Goal: Complete application form: Complete application form

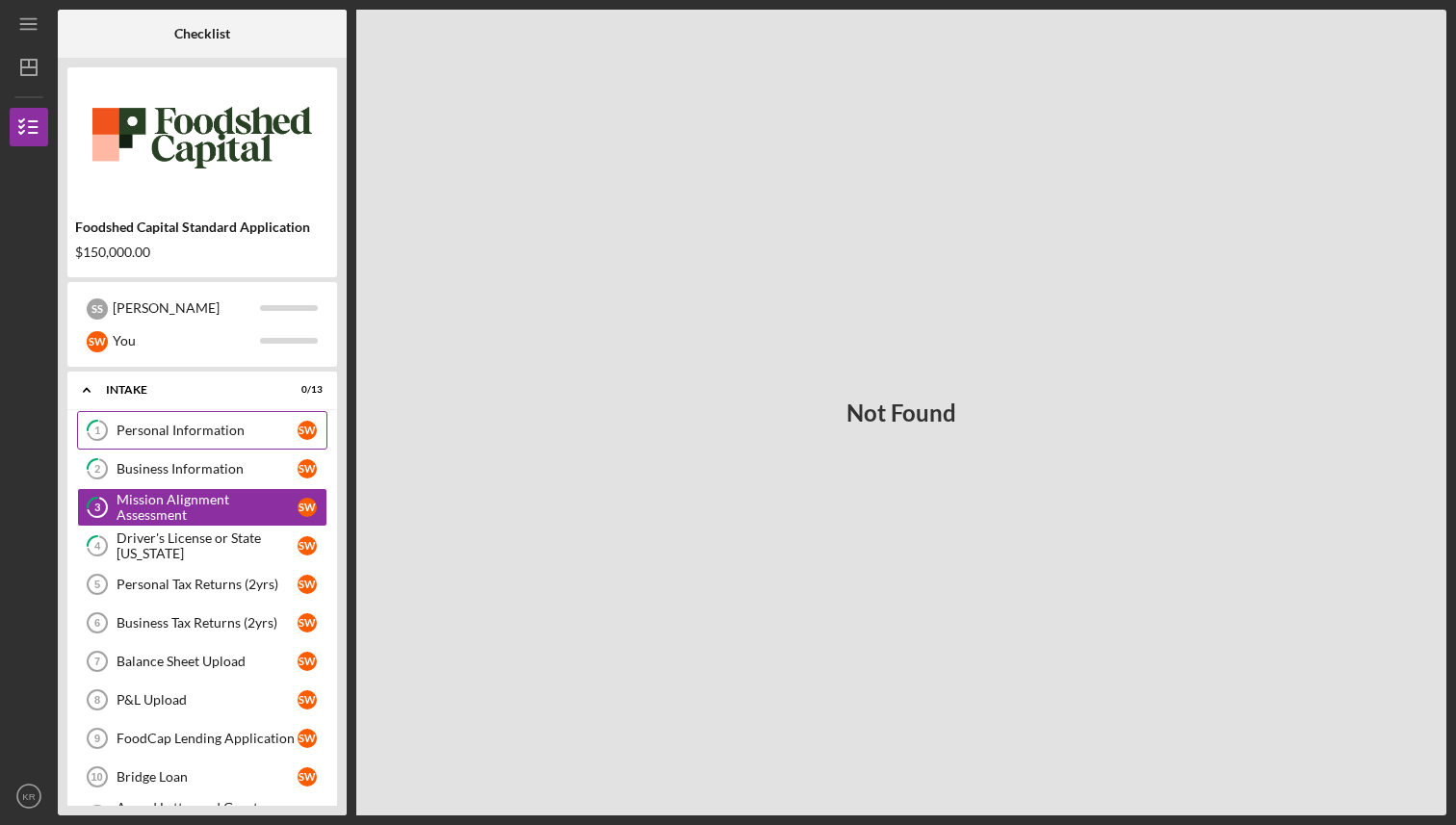
click at [219, 423] on div "Personal Information" at bounding box center [207, 430] width 181 height 16
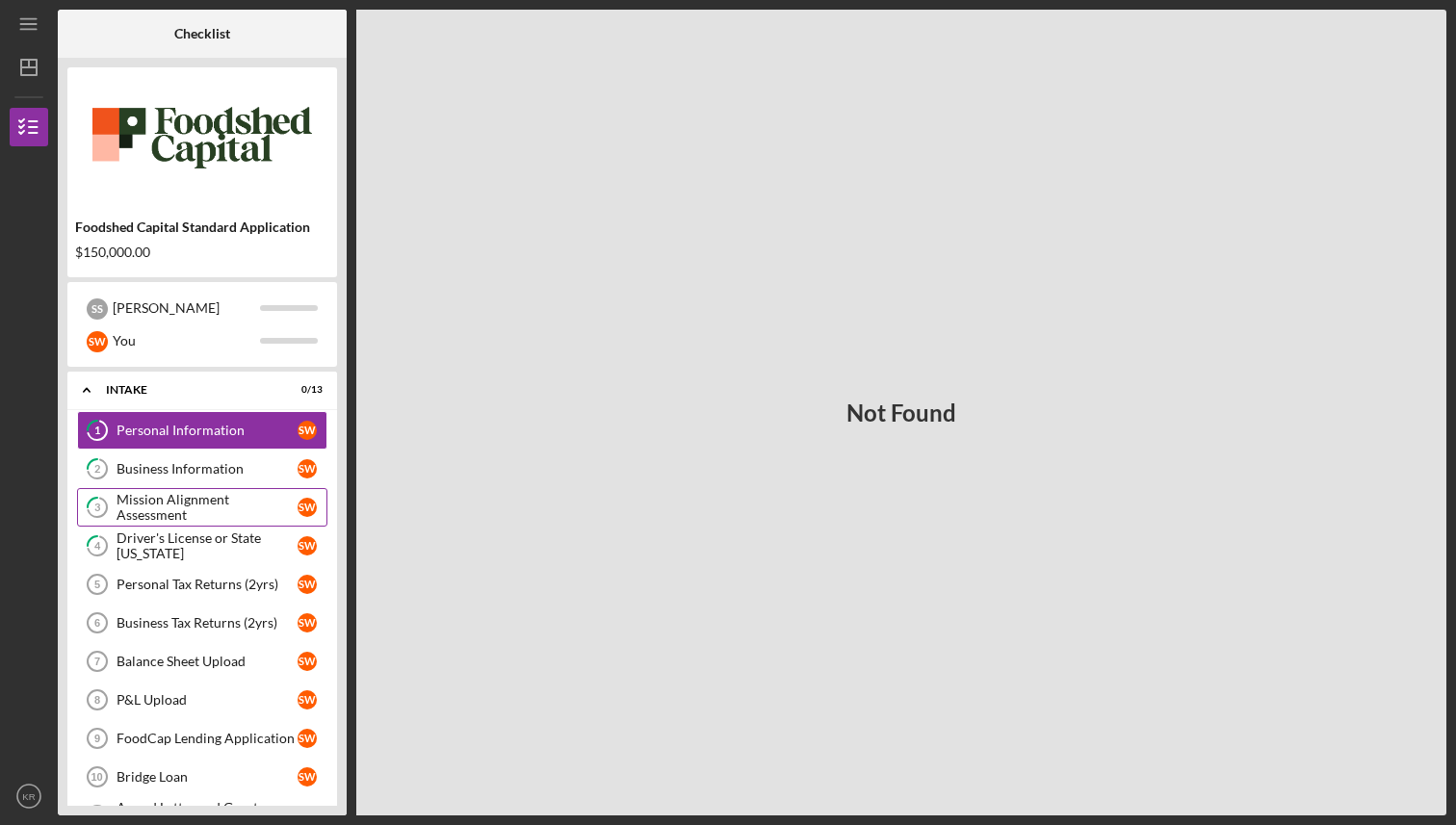
click at [210, 490] on link "3 Mission Alignment Assessment S W" at bounding box center [202, 507] width 250 height 39
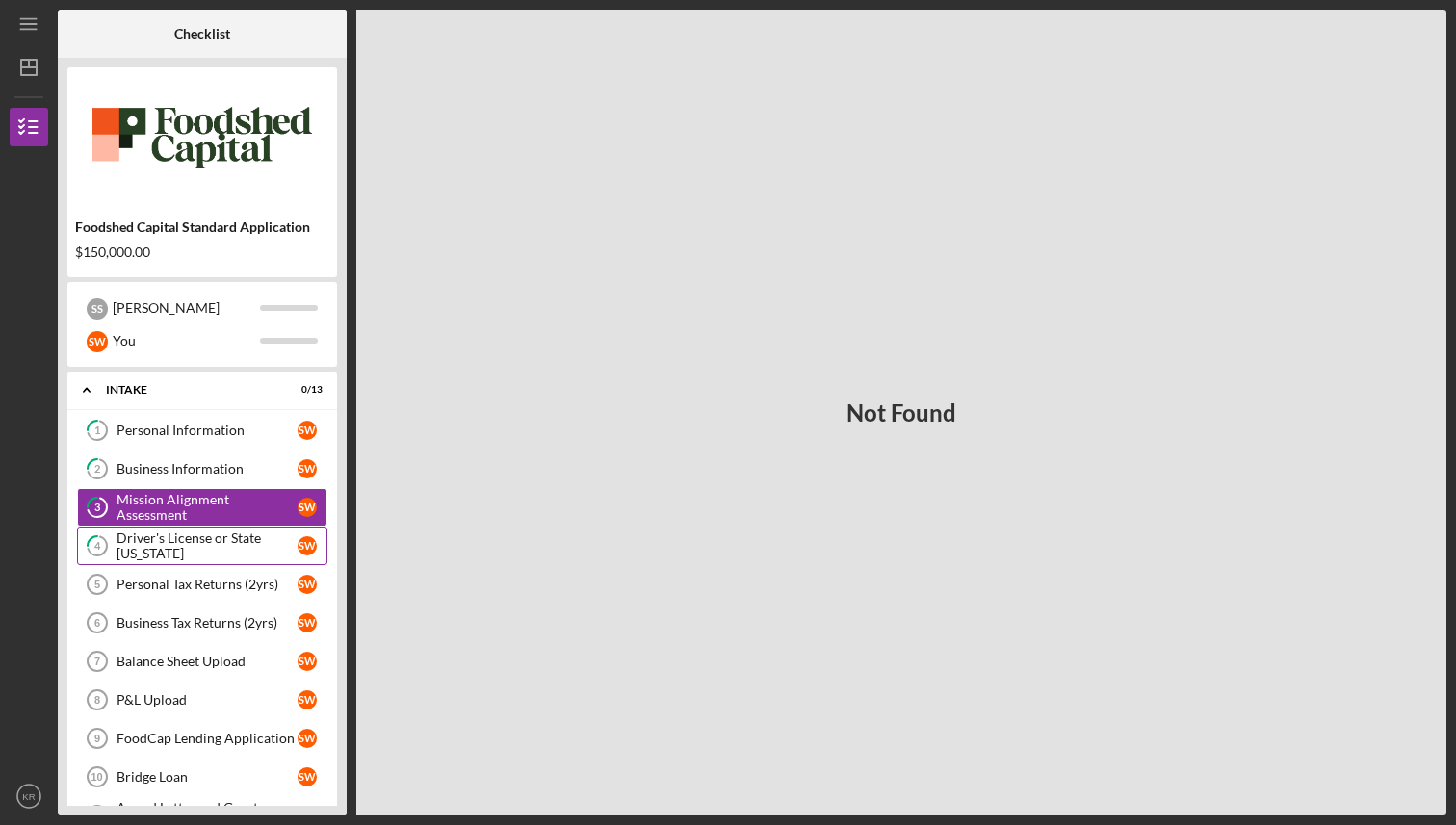
click at [193, 540] on div "Driver's License or State [US_STATE]" at bounding box center [207, 546] width 181 height 31
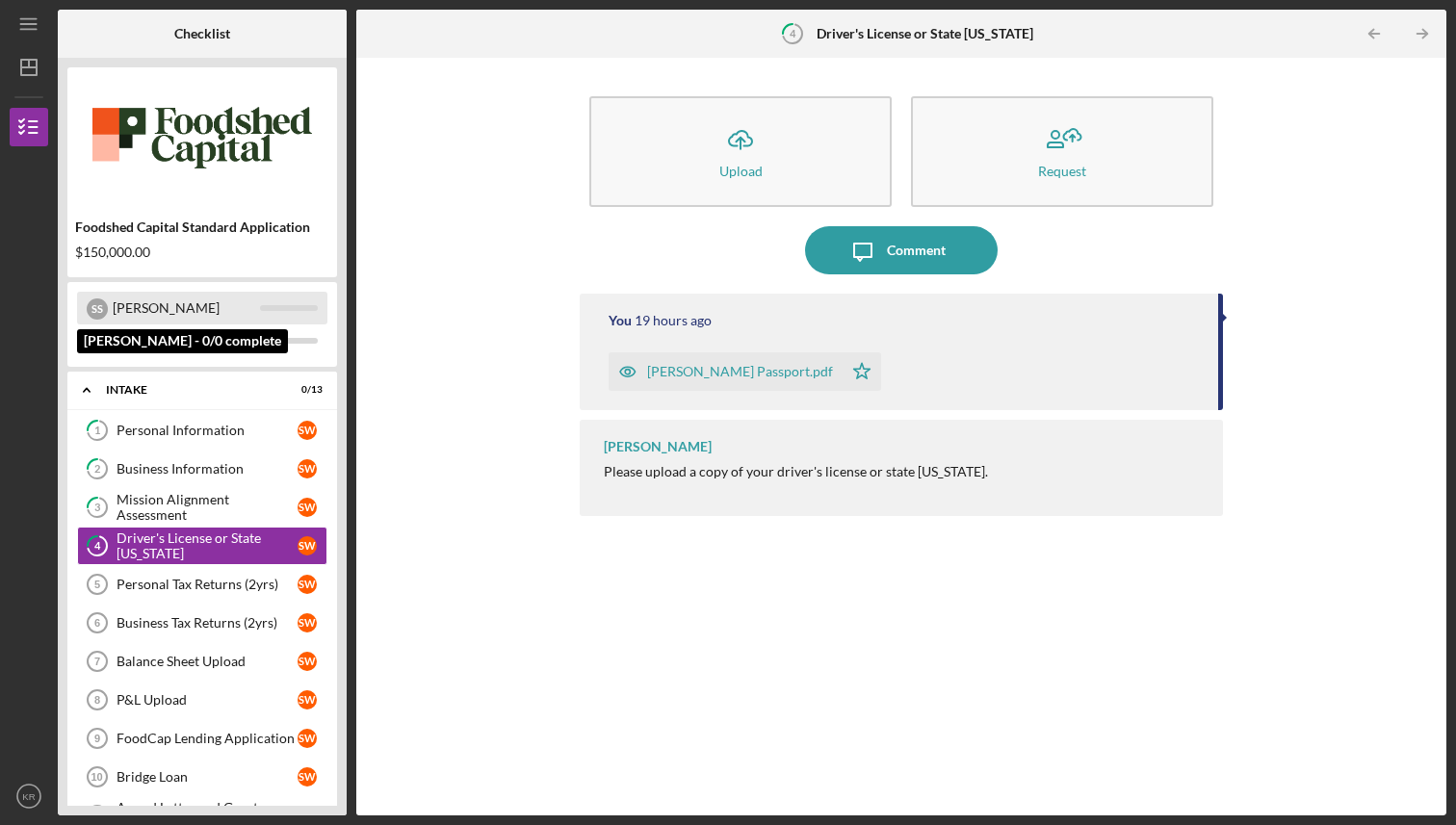
click at [163, 314] on div "[PERSON_NAME]" at bounding box center [186, 308] width 147 height 33
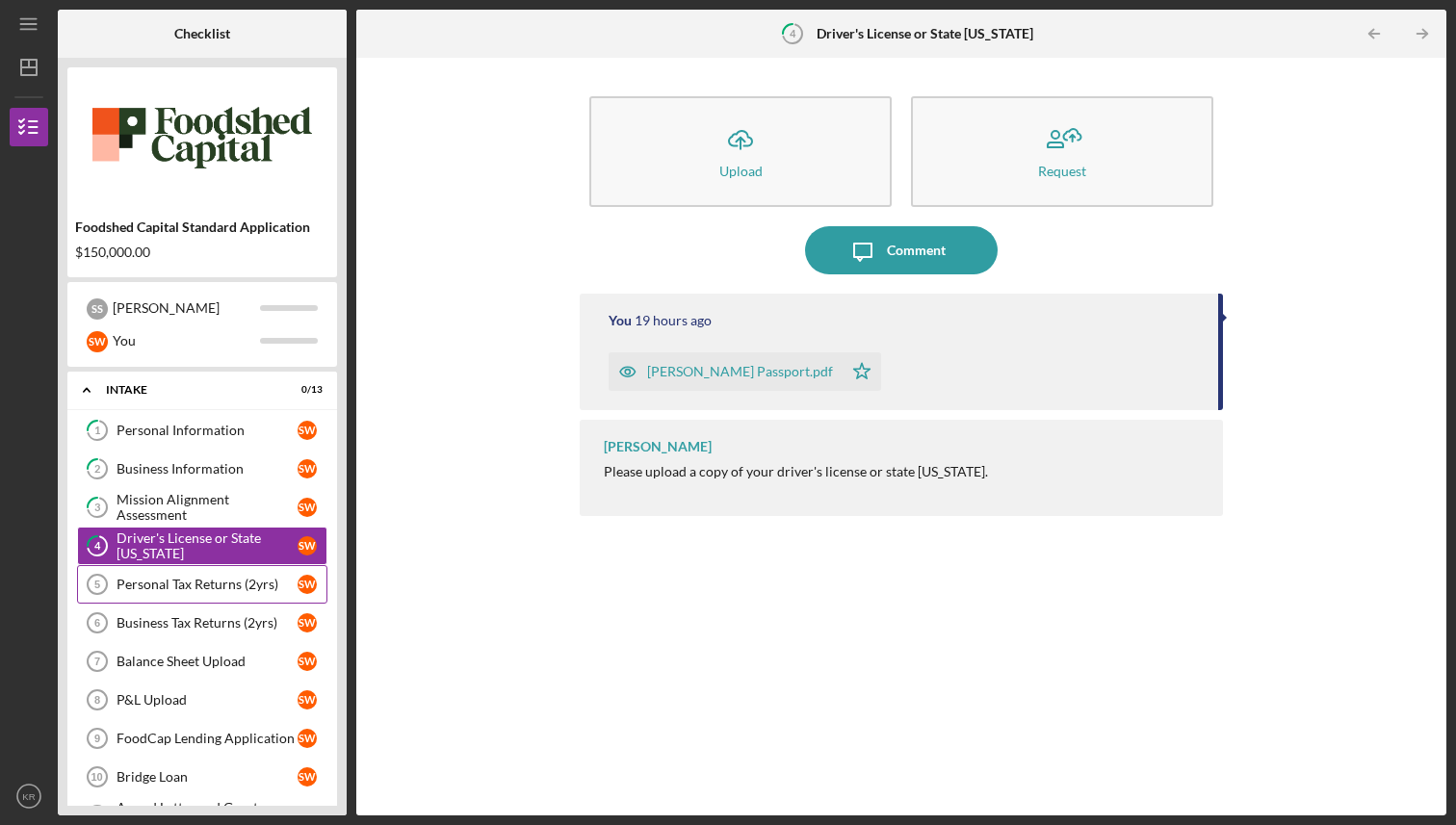
click at [243, 595] on link "Personal Tax Returns (2yrs) 5 Personal Tax Returns (2yrs) S W" at bounding box center [202, 585] width 250 height 39
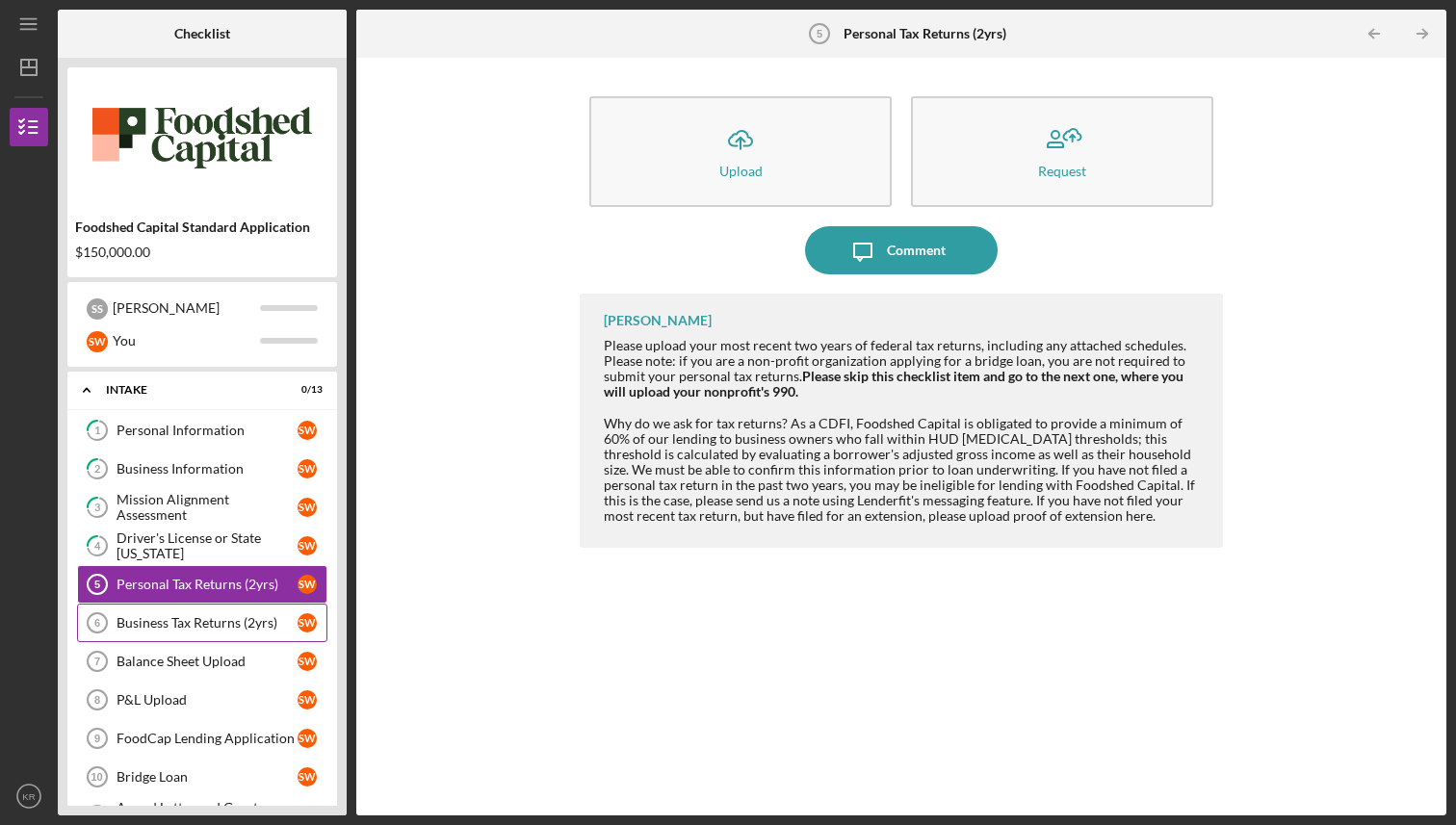
click at [239, 625] on div "Business Tax Returns (2yrs)" at bounding box center [207, 622] width 181 height 16
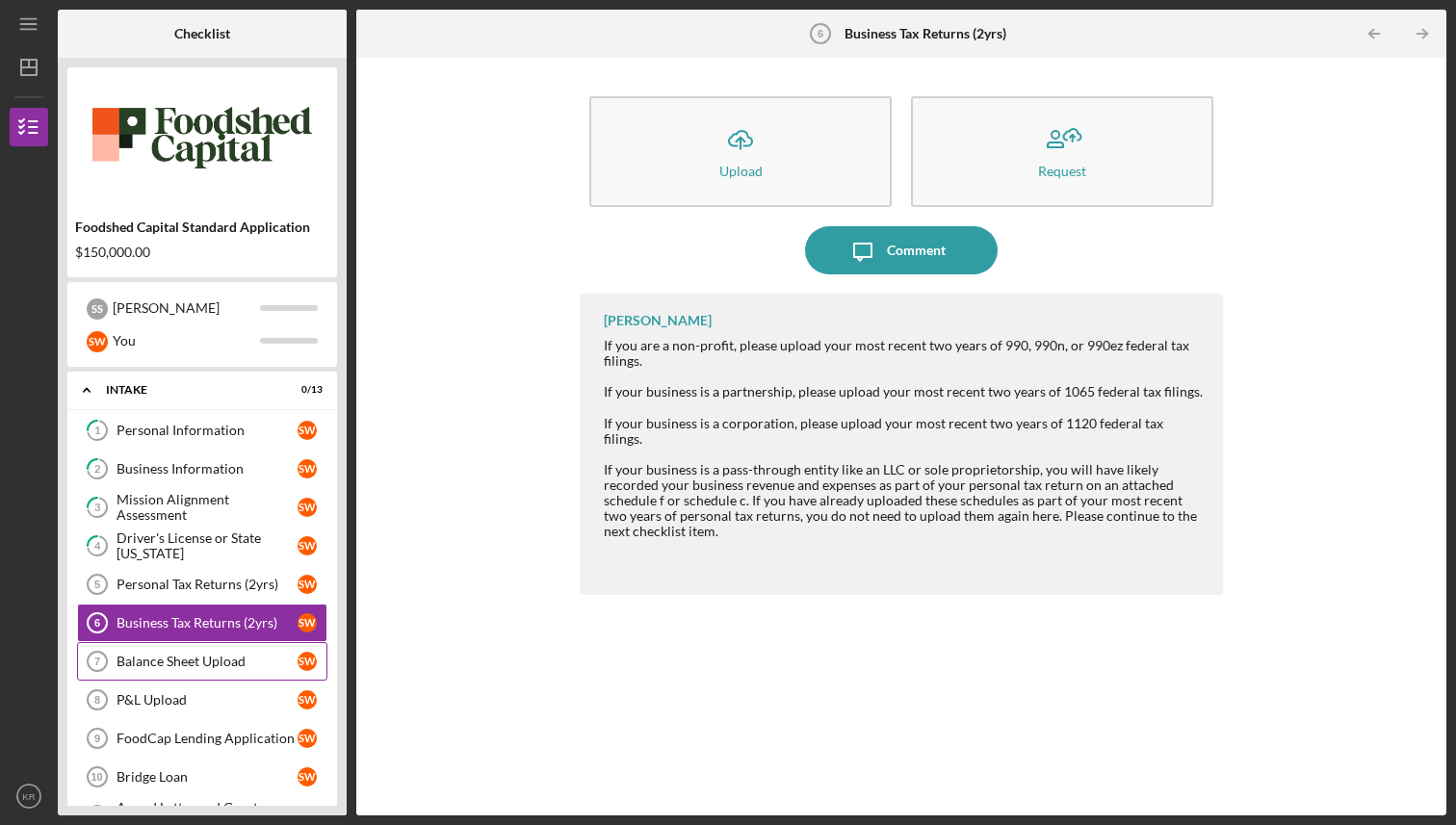
click at [234, 667] on div "Balance Sheet Upload" at bounding box center [207, 661] width 181 height 16
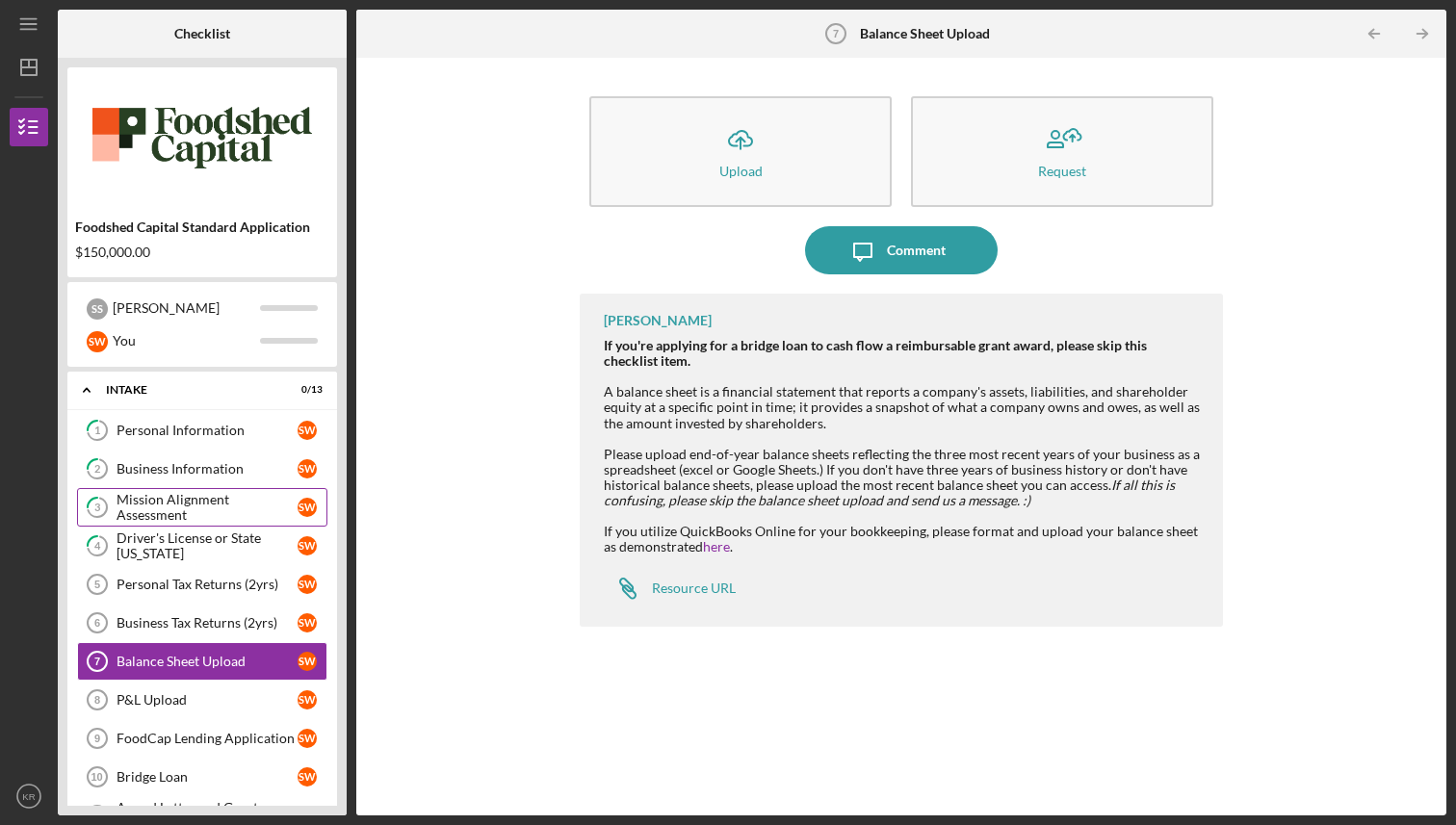
click at [232, 504] on div "Mission Alignment Assessment" at bounding box center [207, 507] width 181 height 31
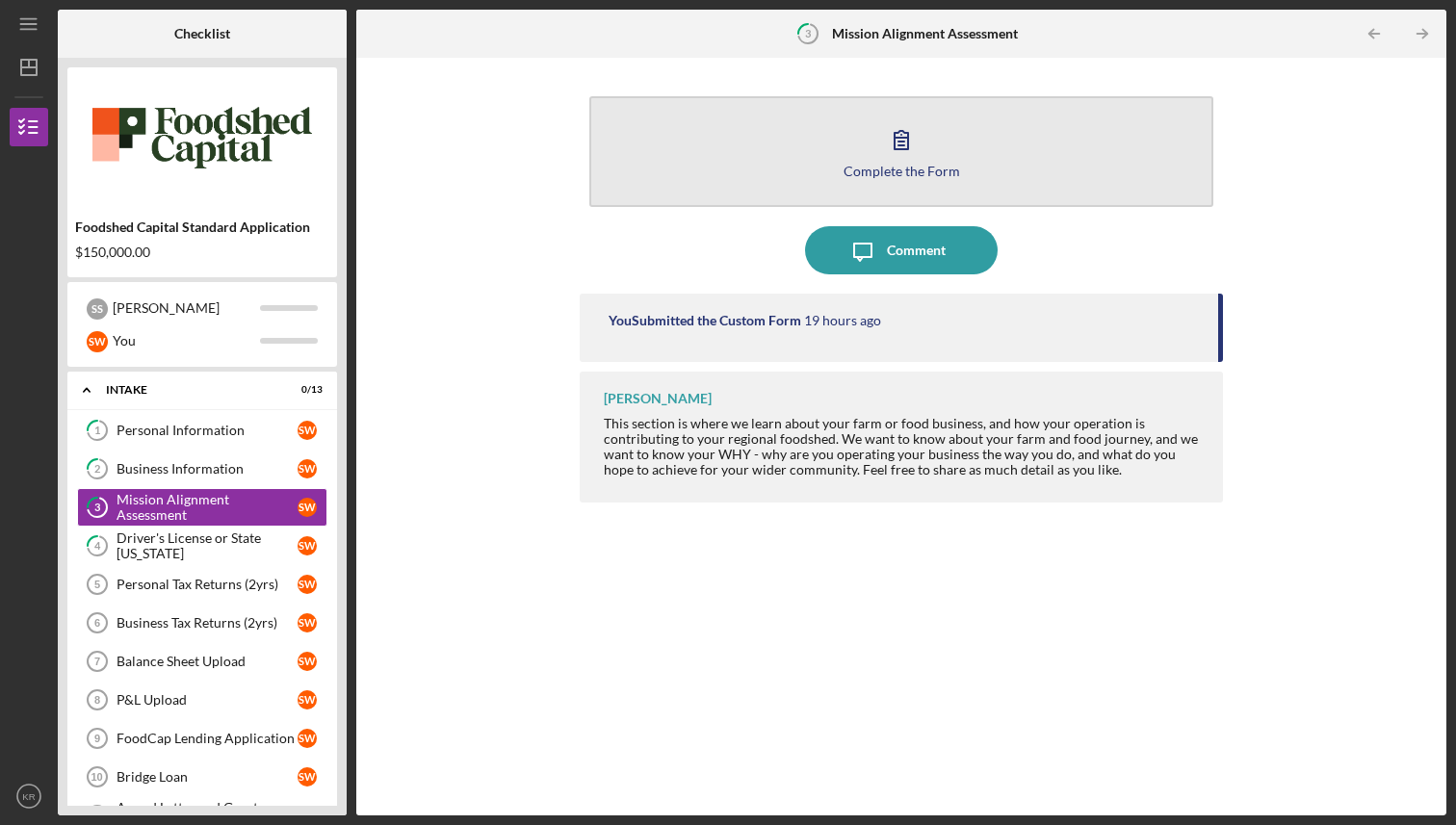
click at [817, 148] on button "Complete the Form Form" at bounding box center [901, 151] width 623 height 111
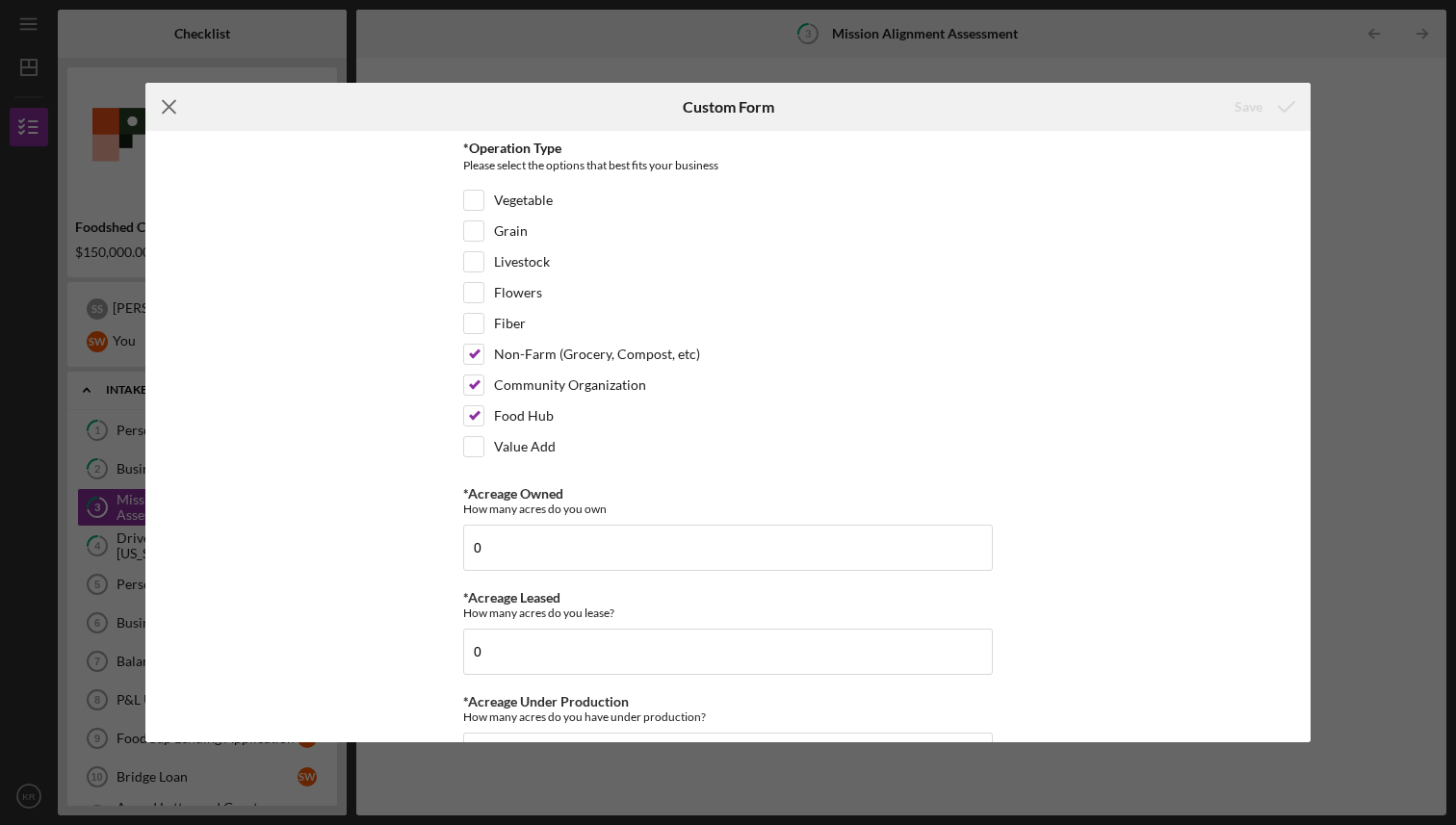
click at [167, 111] on icon "Icon/Menu Close" at bounding box center [170, 107] width 49 height 48
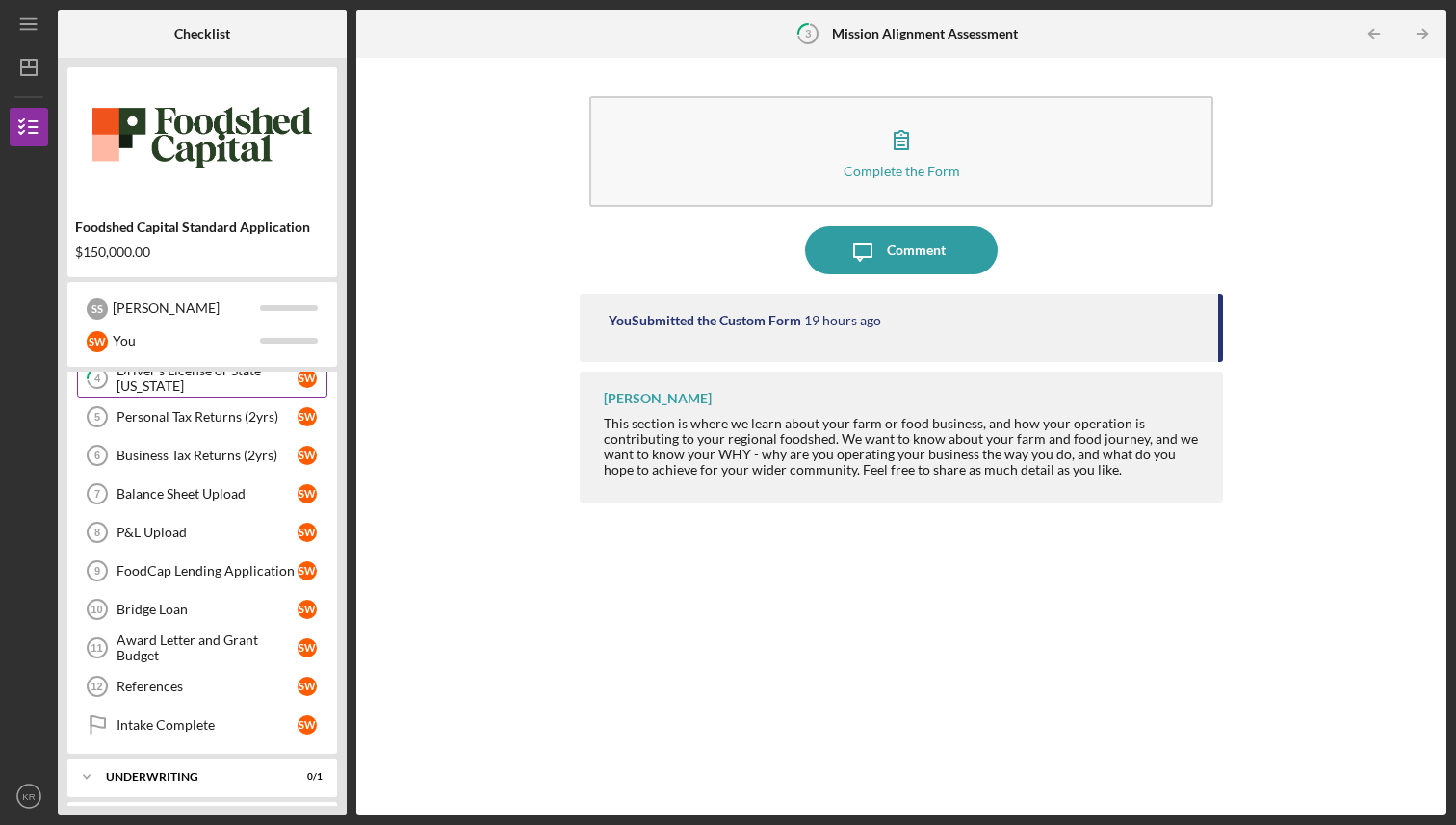
scroll to position [169, 0]
click at [256, 560] on link "FoodCap Lending Application 9 FoodCap Lending Application S W" at bounding box center [202, 570] width 250 height 39
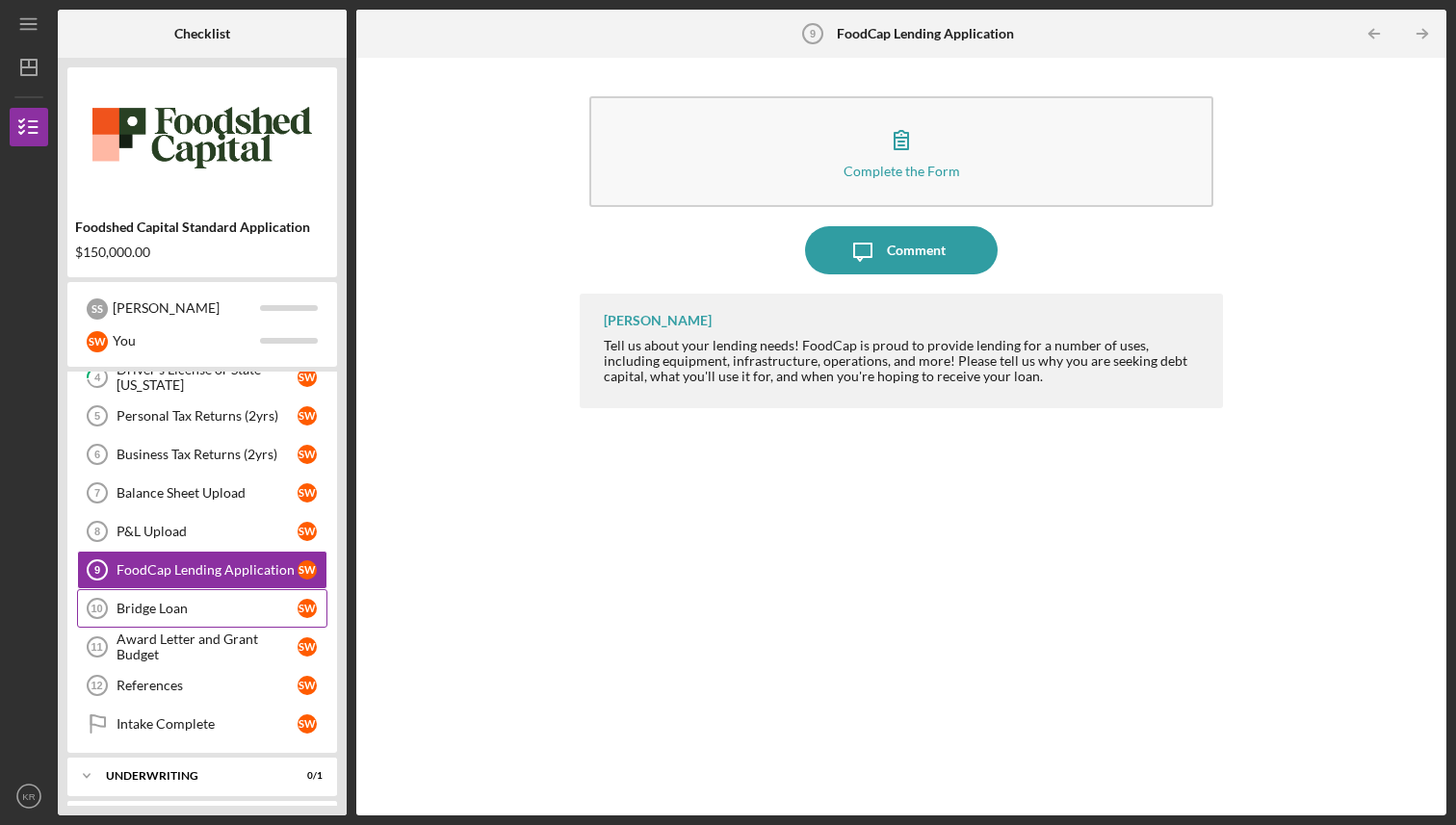
click at [202, 603] on div "Bridge Loan" at bounding box center [207, 609] width 181 height 16
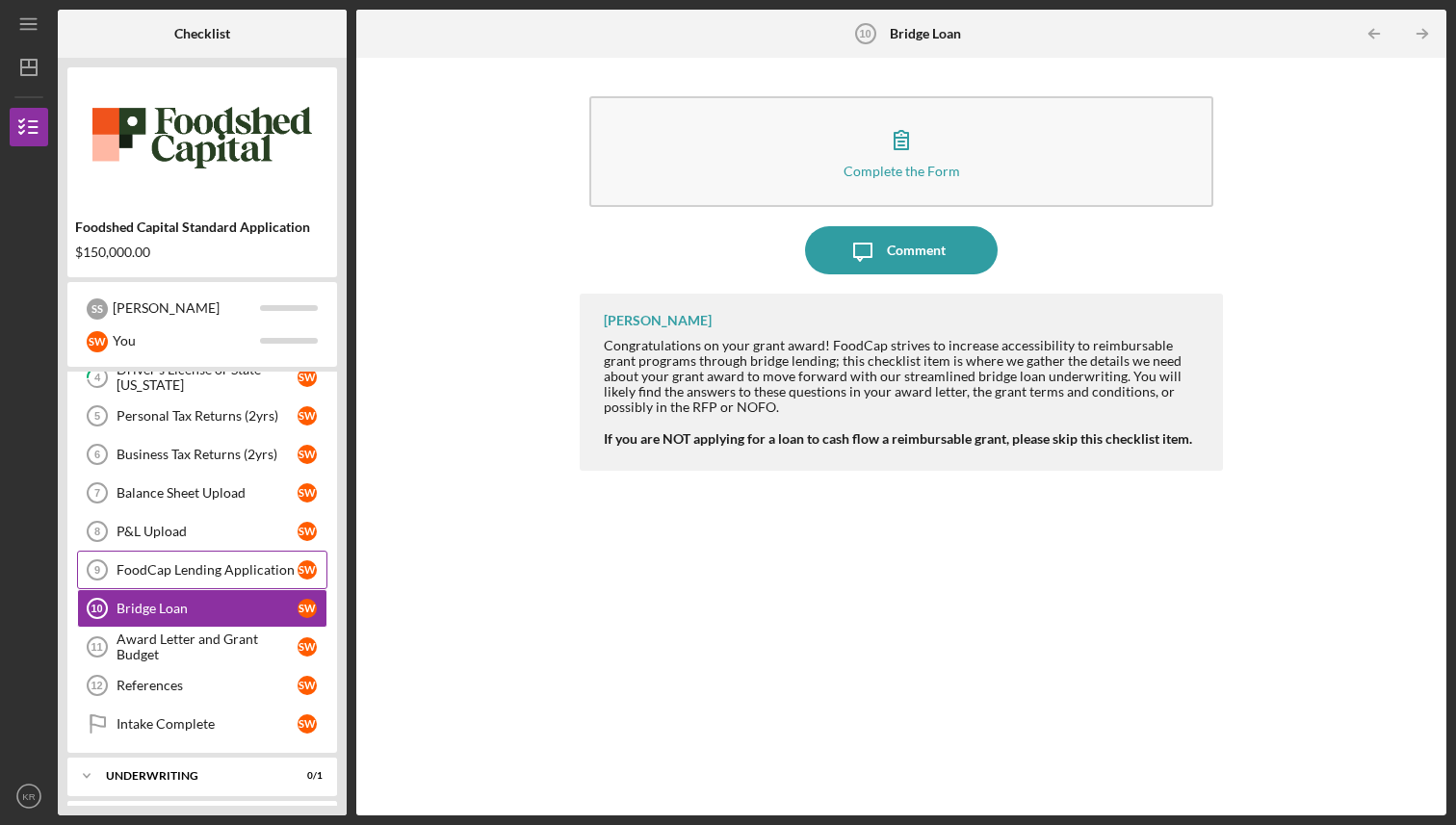
click at [201, 583] on link "FoodCap Lending Application 9 FoodCap Lending Application S W" at bounding box center [202, 570] width 250 height 39
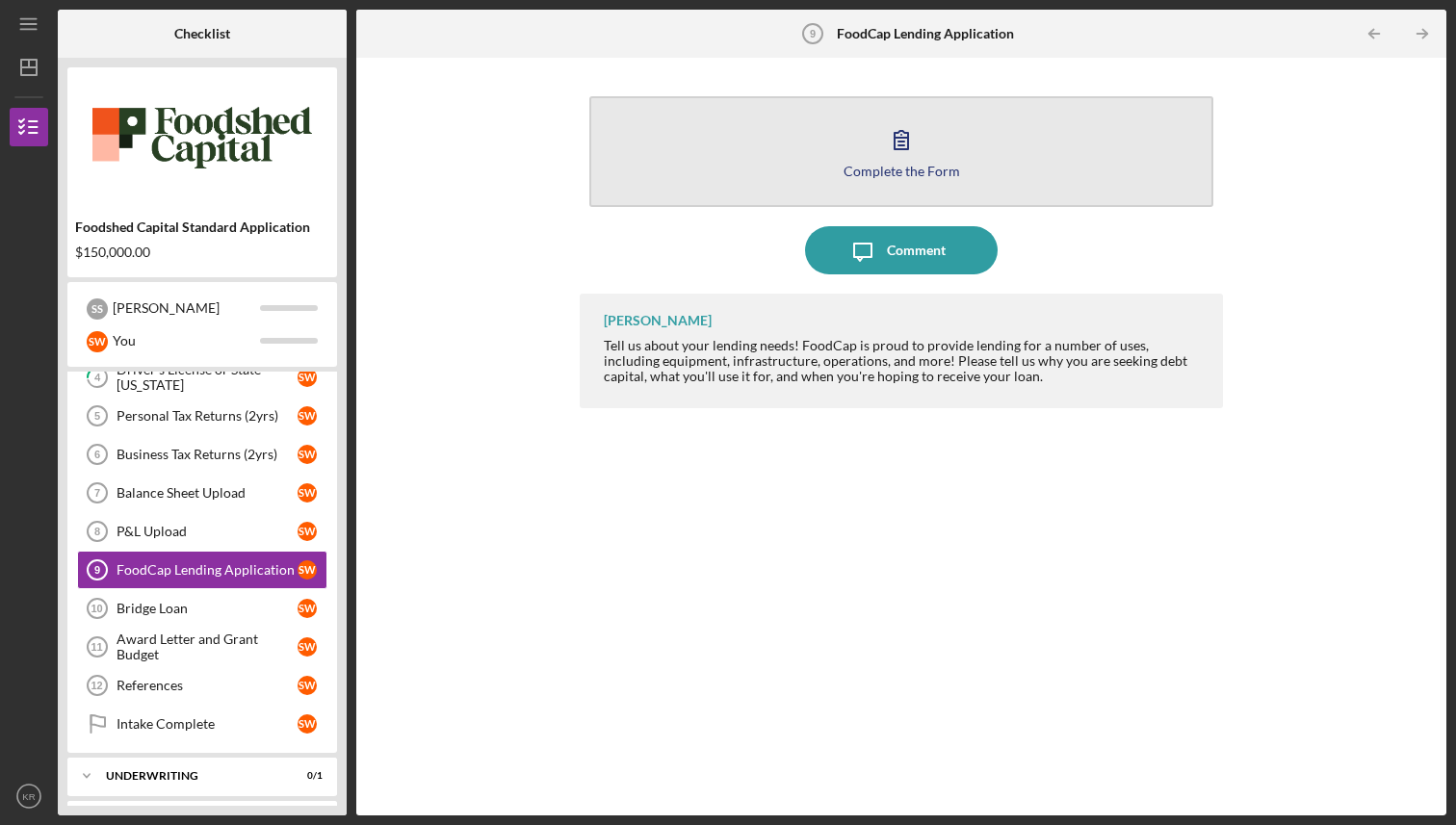
click at [858, 129] on button "Complete the Form Form" at bounding box center [901, 151] width 623 height 111
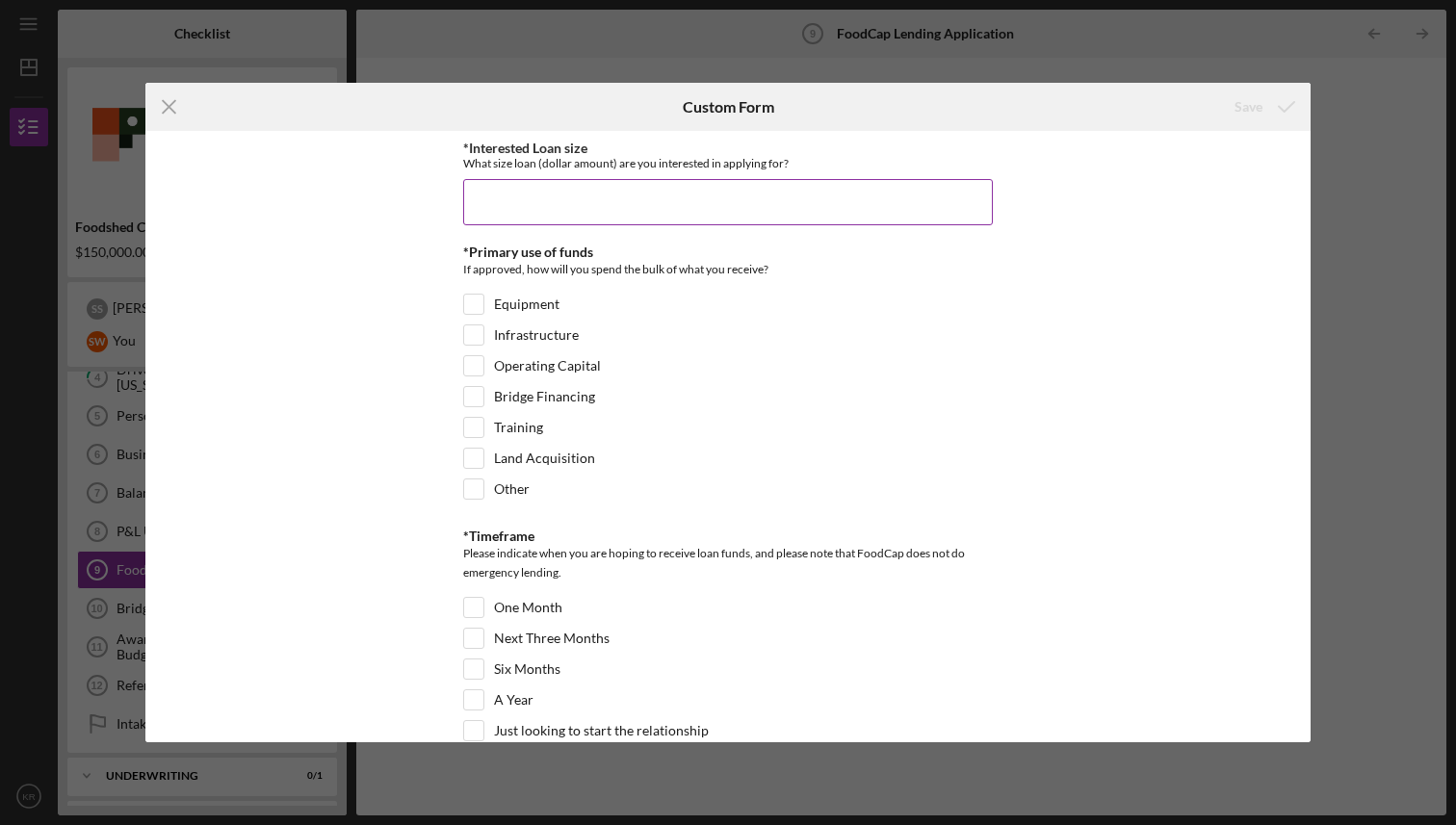
click at [790, 193] on input "*Interested Loan size" at bounding box center [728, 203] width 530 height 47
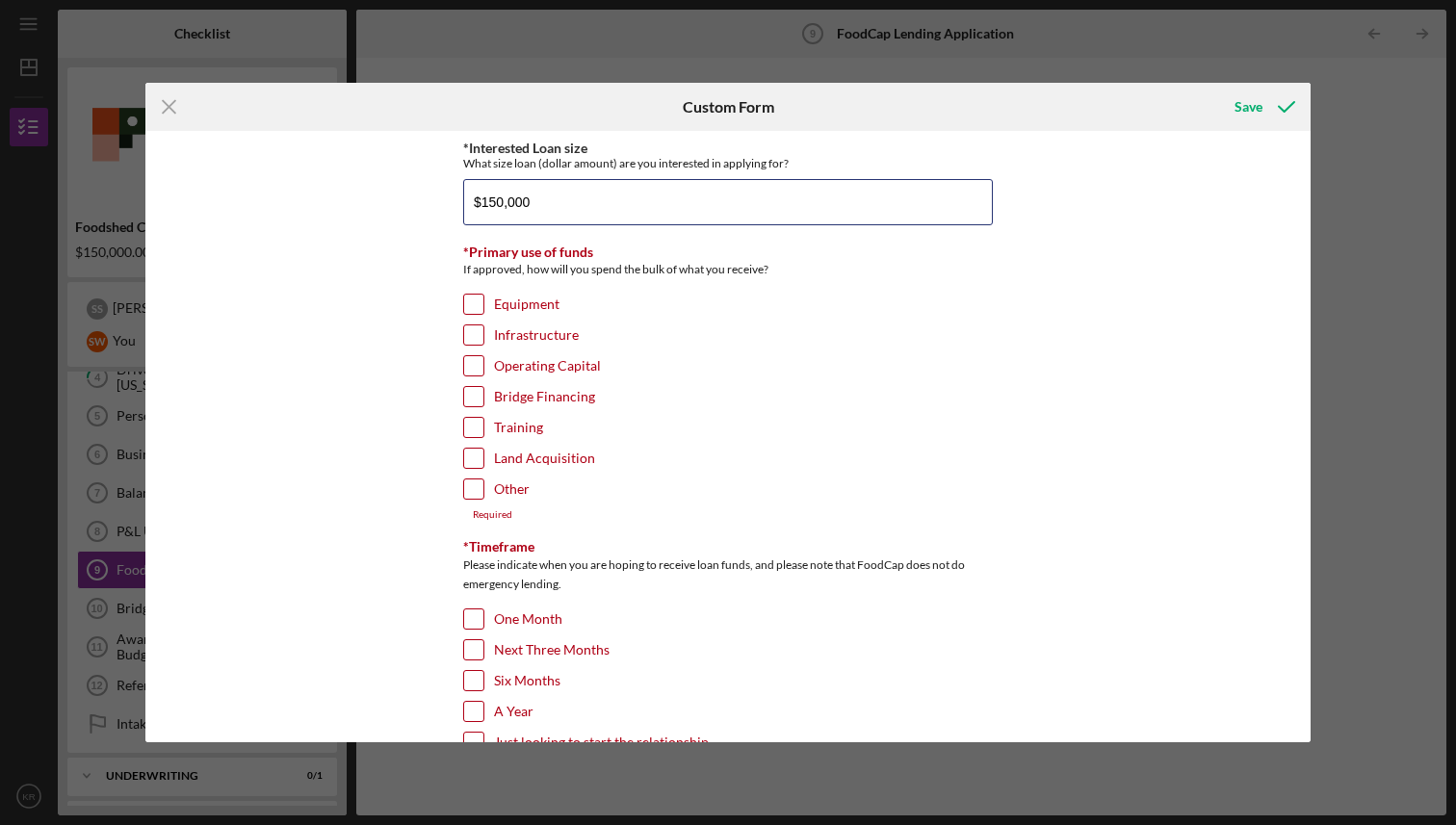
type input "$150,000"
click at [662, 301] on div "Equipment" at bounding box center [728, 309] width 530 height 31
click at [474, 342] on input "Infrastructure" at bounding box center [474, 335] width 19 height 19
checkbox input "true"
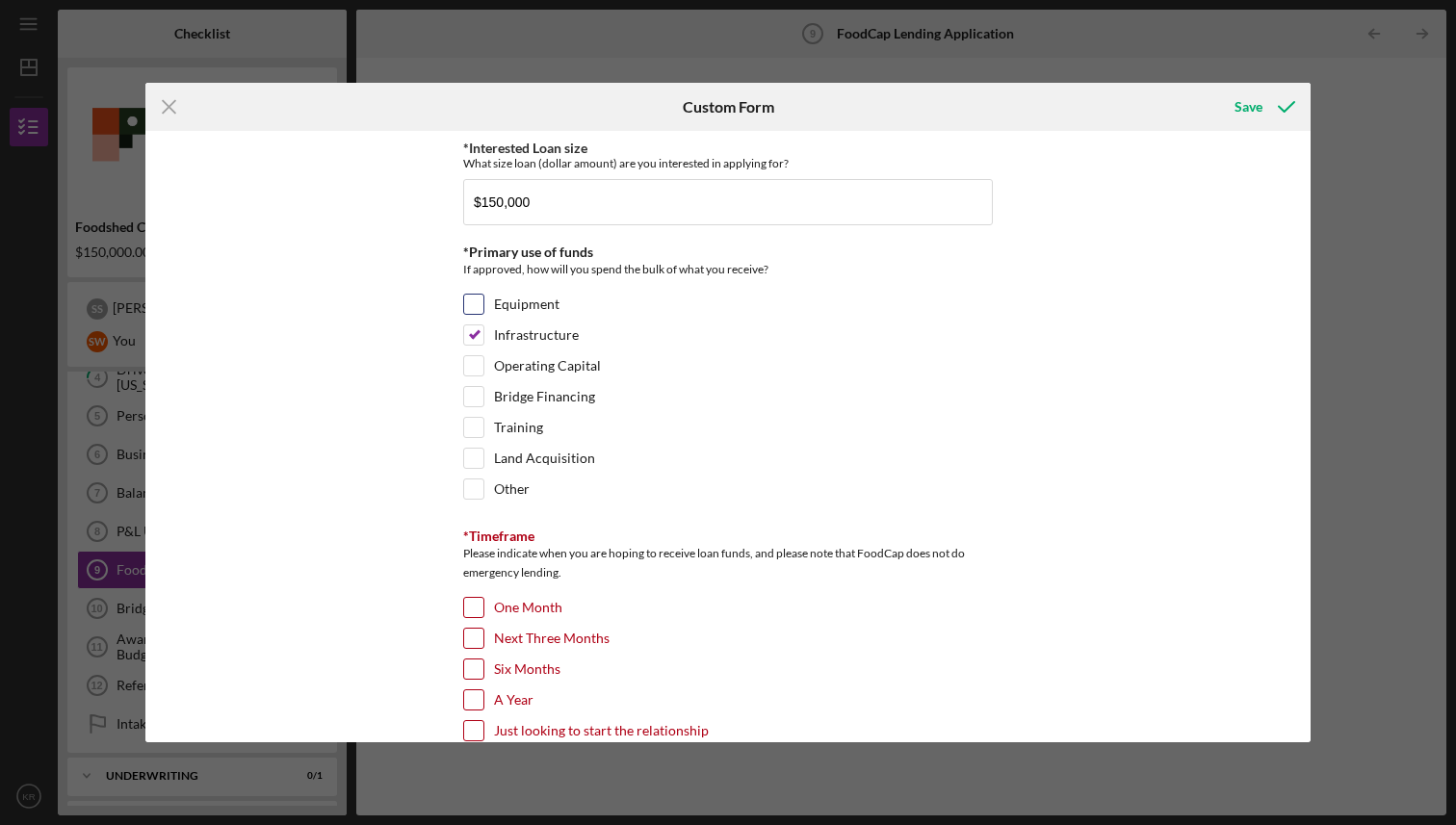
click at [474, 303] on input "Equipment" at bounding box center [474, 304] width 19 height 19
checkbox input "true"
click at [523, 387] on label "Bridge Financing" at bounding box center [544, 397] width 101 height 19
click at [483, 387] on input "Bridge Financing" at bounding box center [474, 397] width 19 height 19
checkbox input "true"
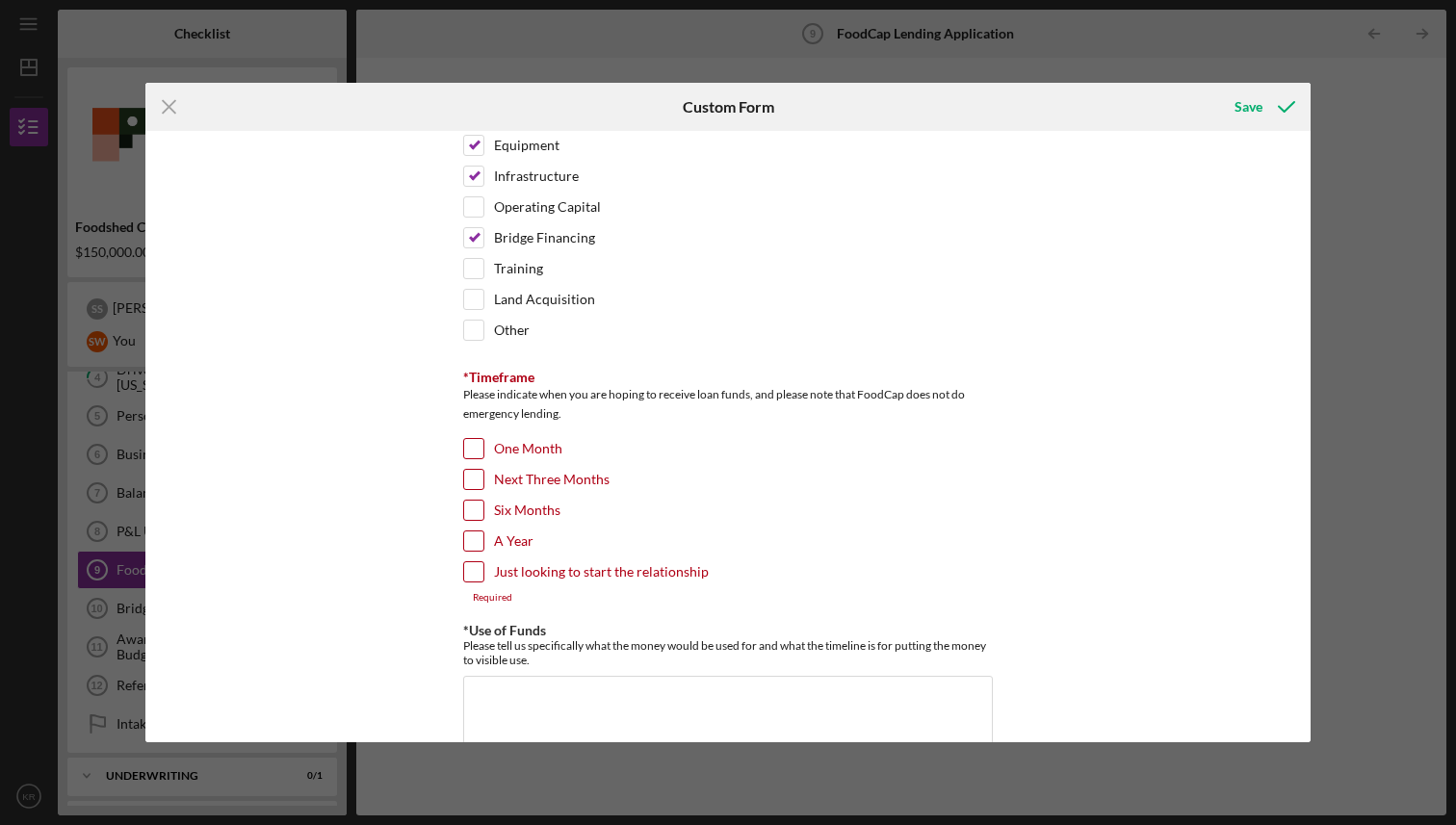
scroll to position [187, 0]
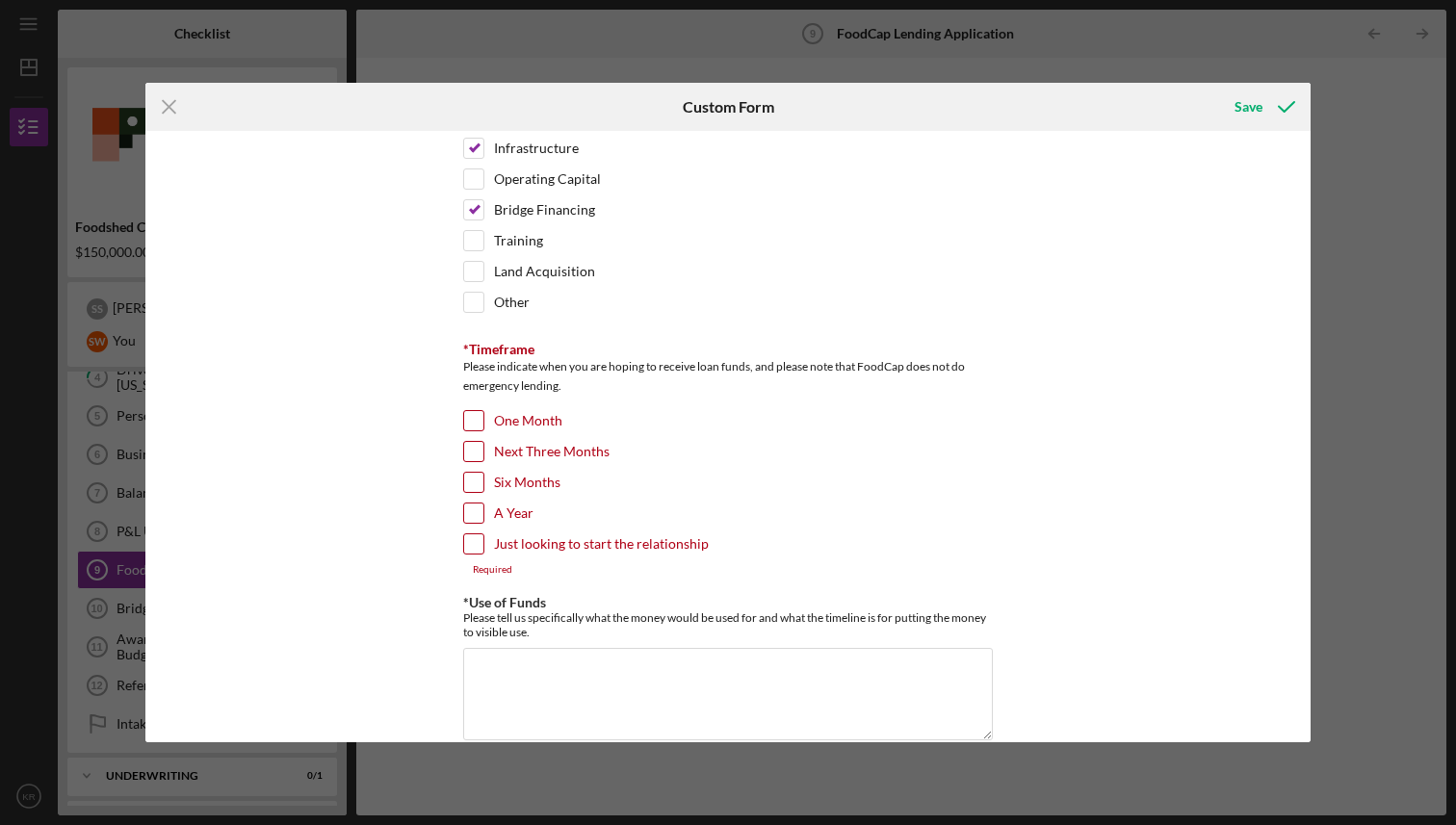
click at [477, 460] on input "Next Three Months" at bounding box center [474, 452] width 19 height 19
checkbox input "true"
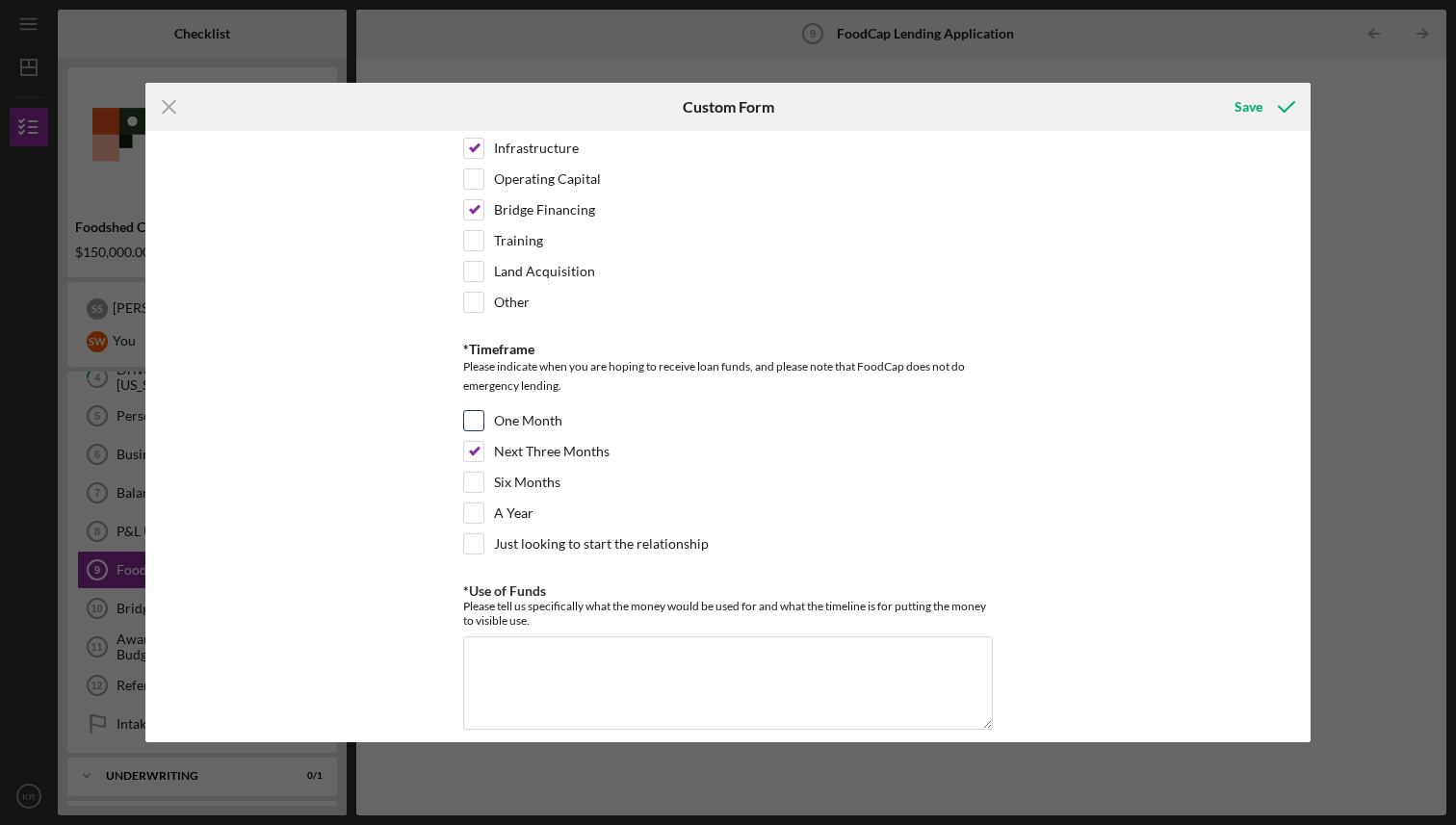
click at [821, 413] on div "One Month" at bounding box center [728, 426] width 530 height 31
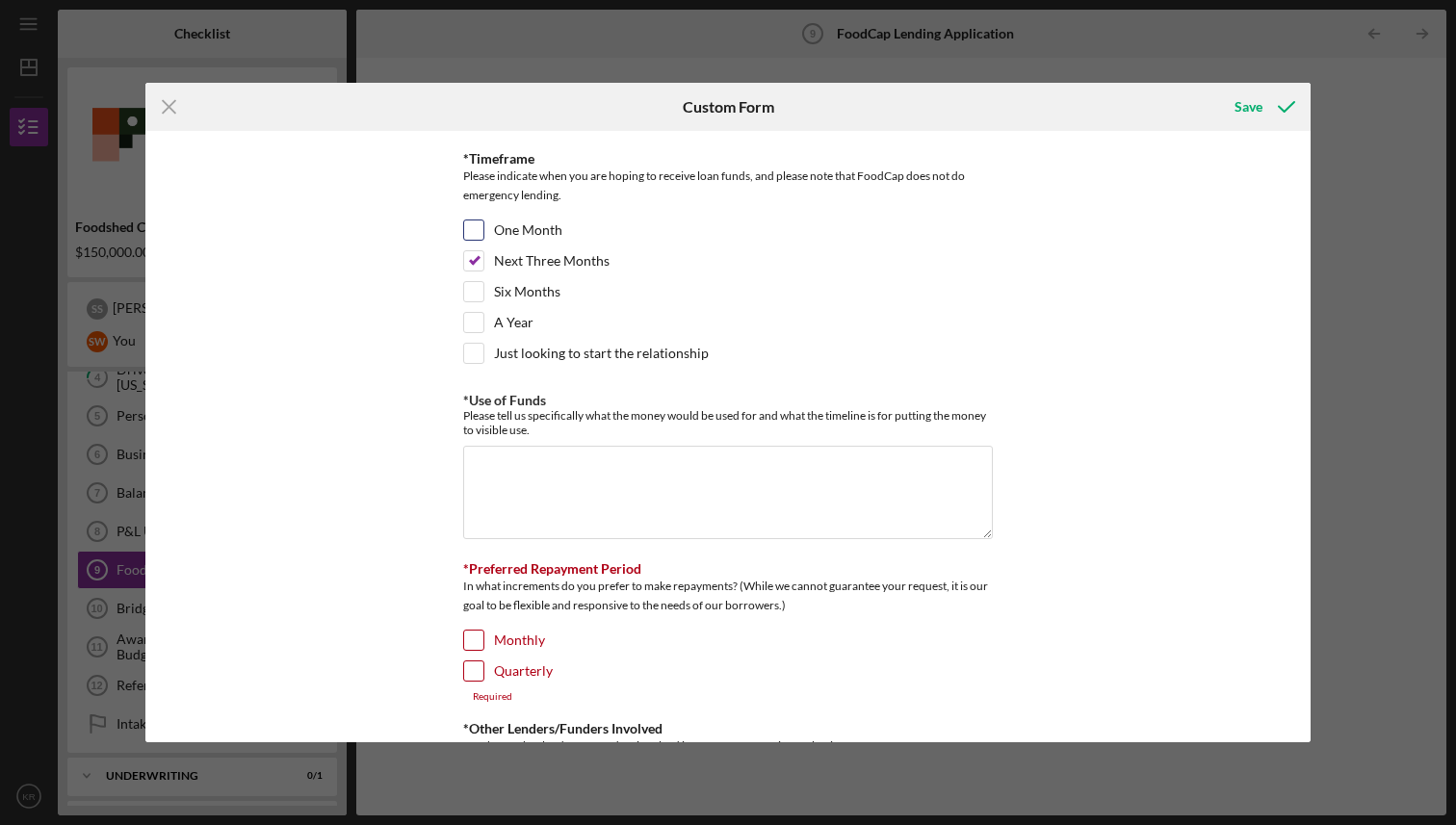
scroll to position [489, 0]
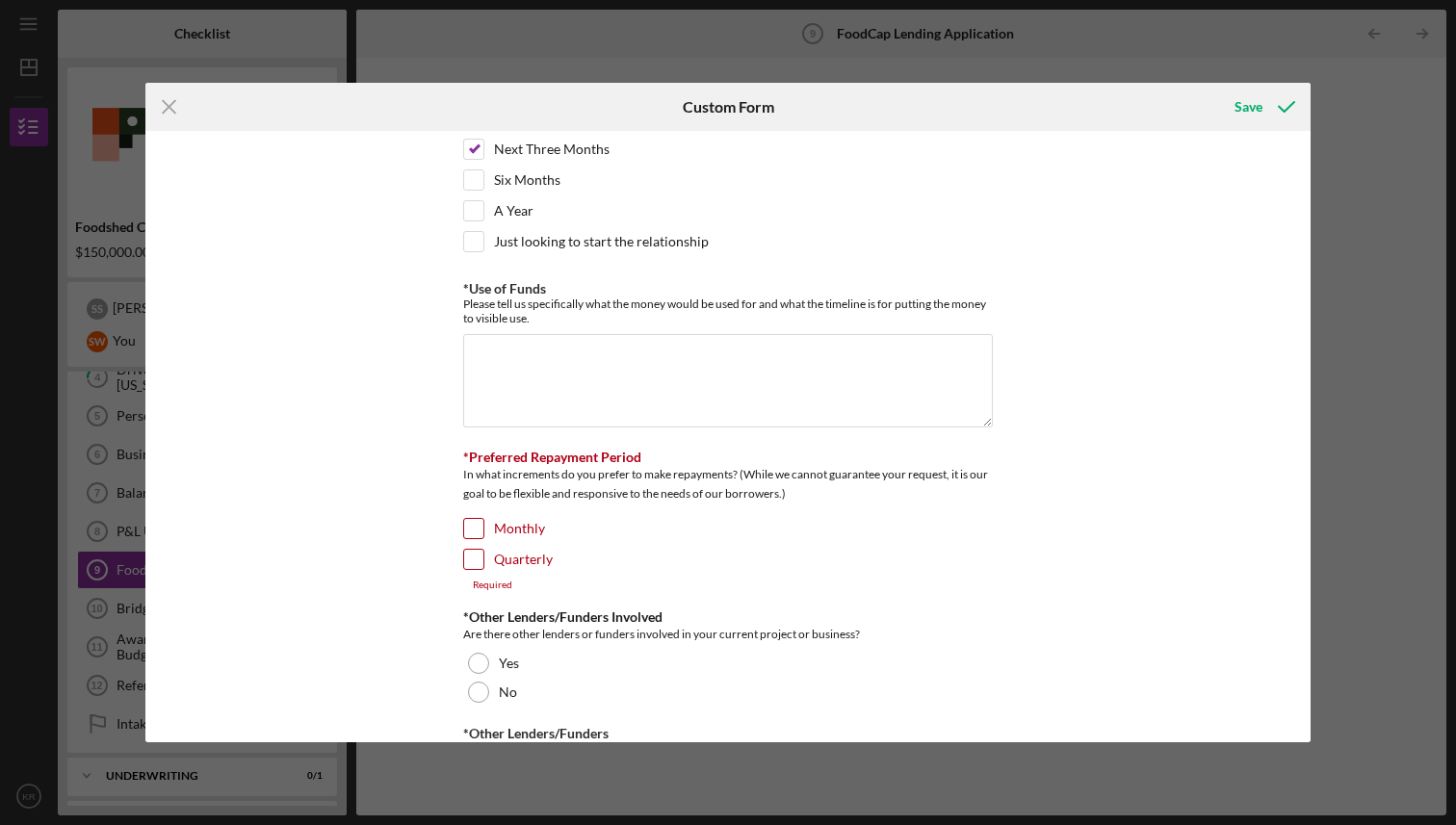
click at [477, 566] on input "Quarterly" at bounding box center [474, 559] width 19 height 19
checkbox input "true"
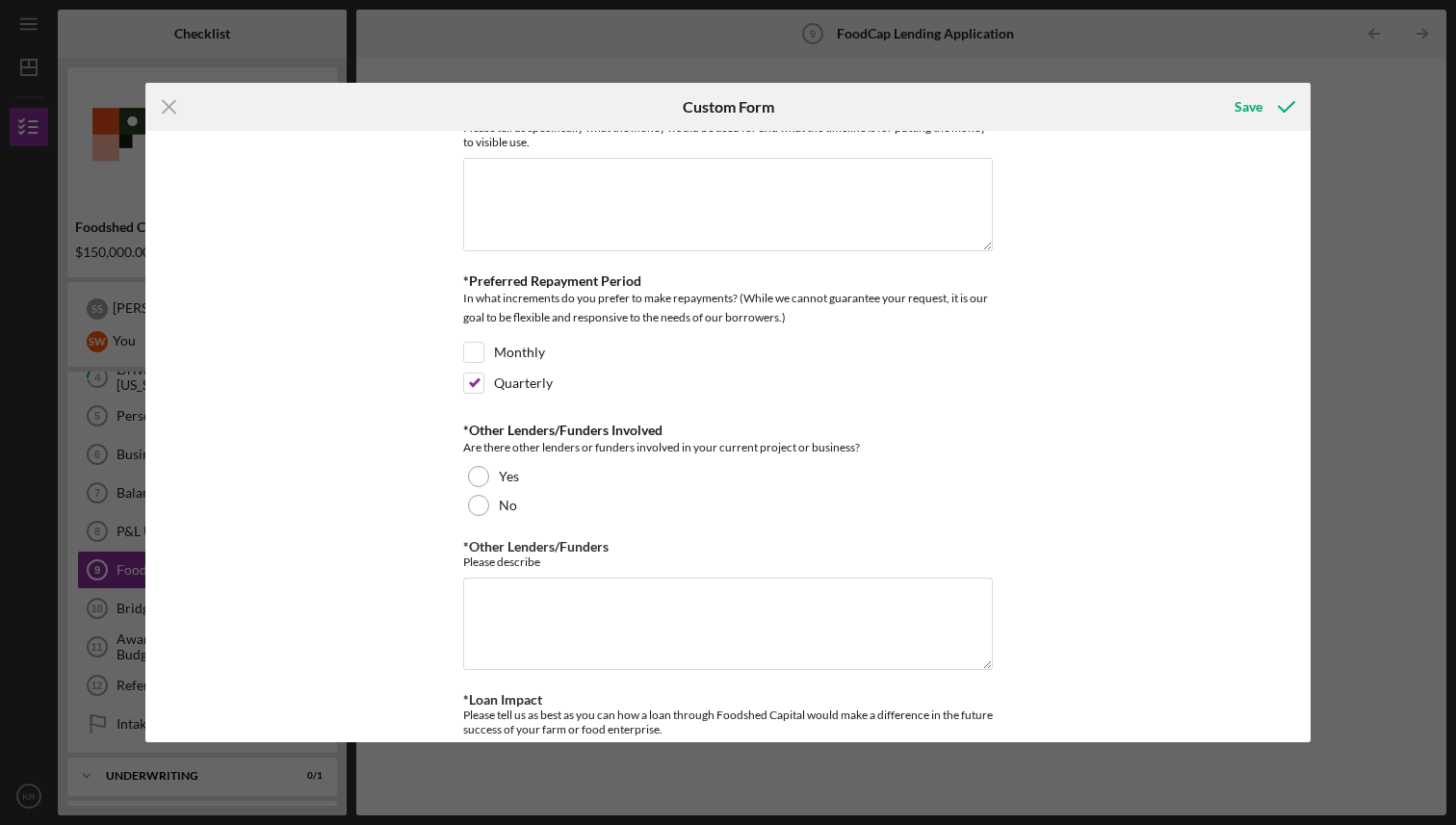
scroll to position [723, 0]
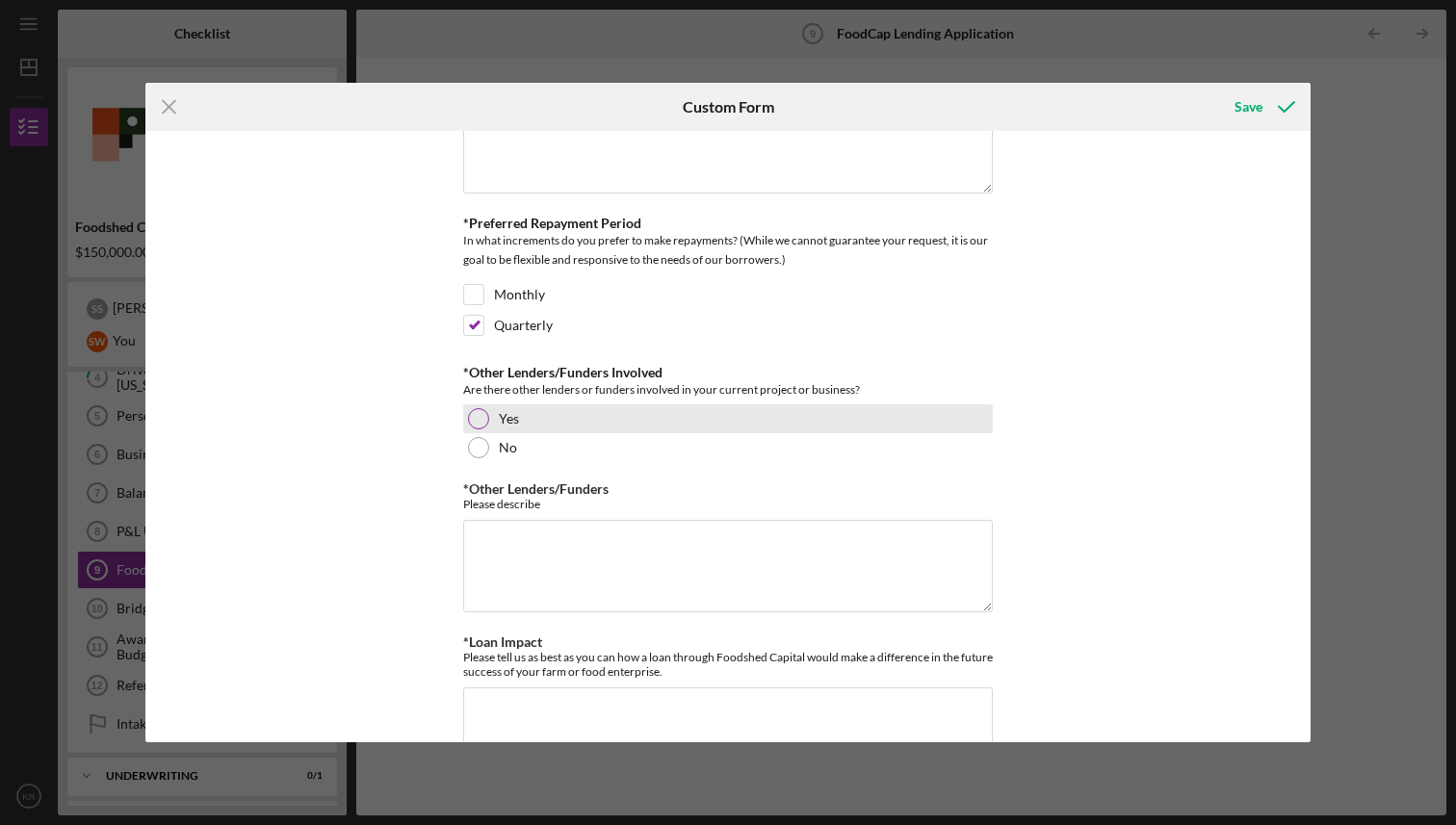
click at [485, 419] on div at bounding box center [479, 419] width 21 height 21
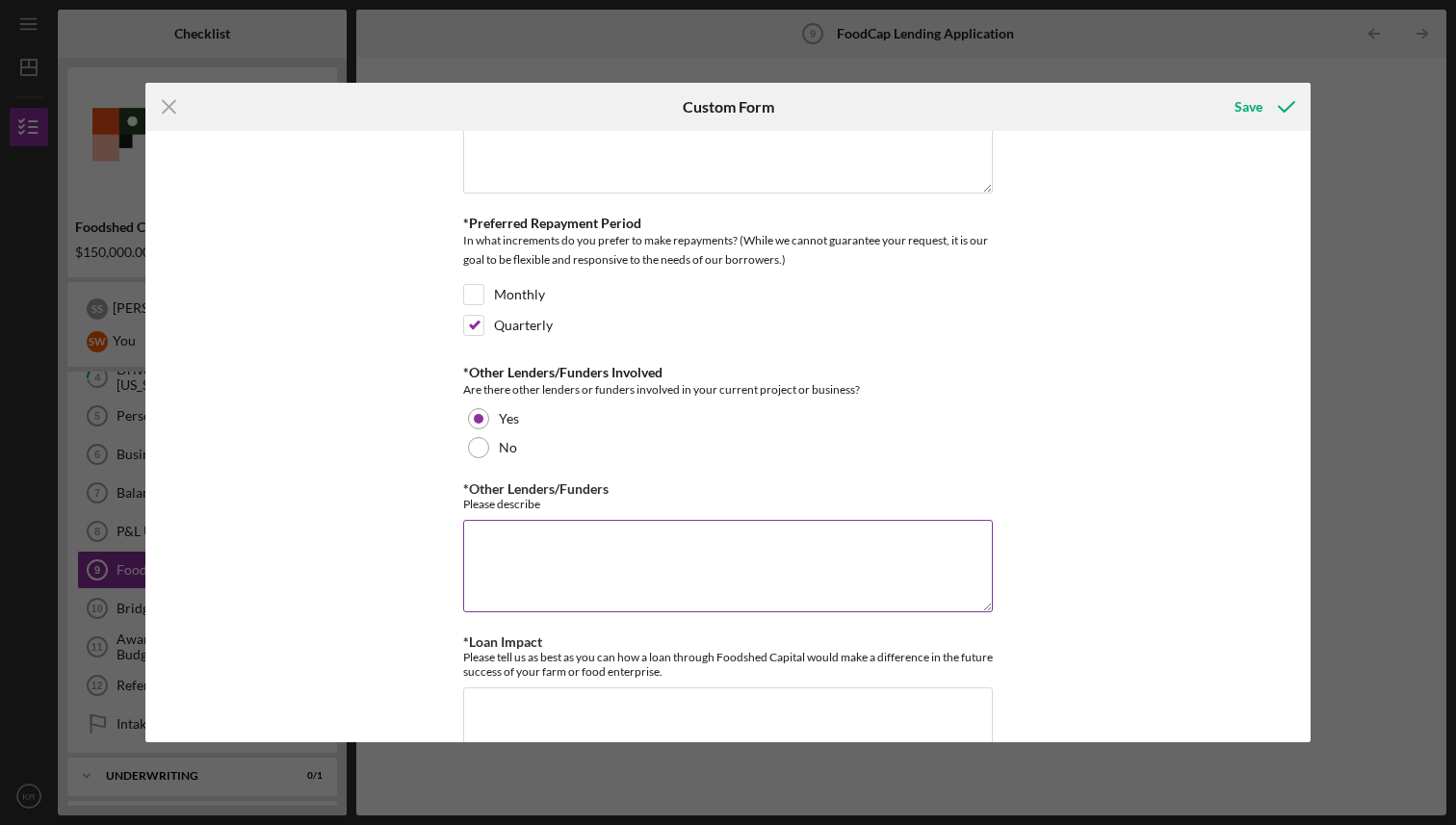
click at [533, 536] on textarea "*Other Lenders/Funders" at bounding box center [728, 565] width 530 height 92
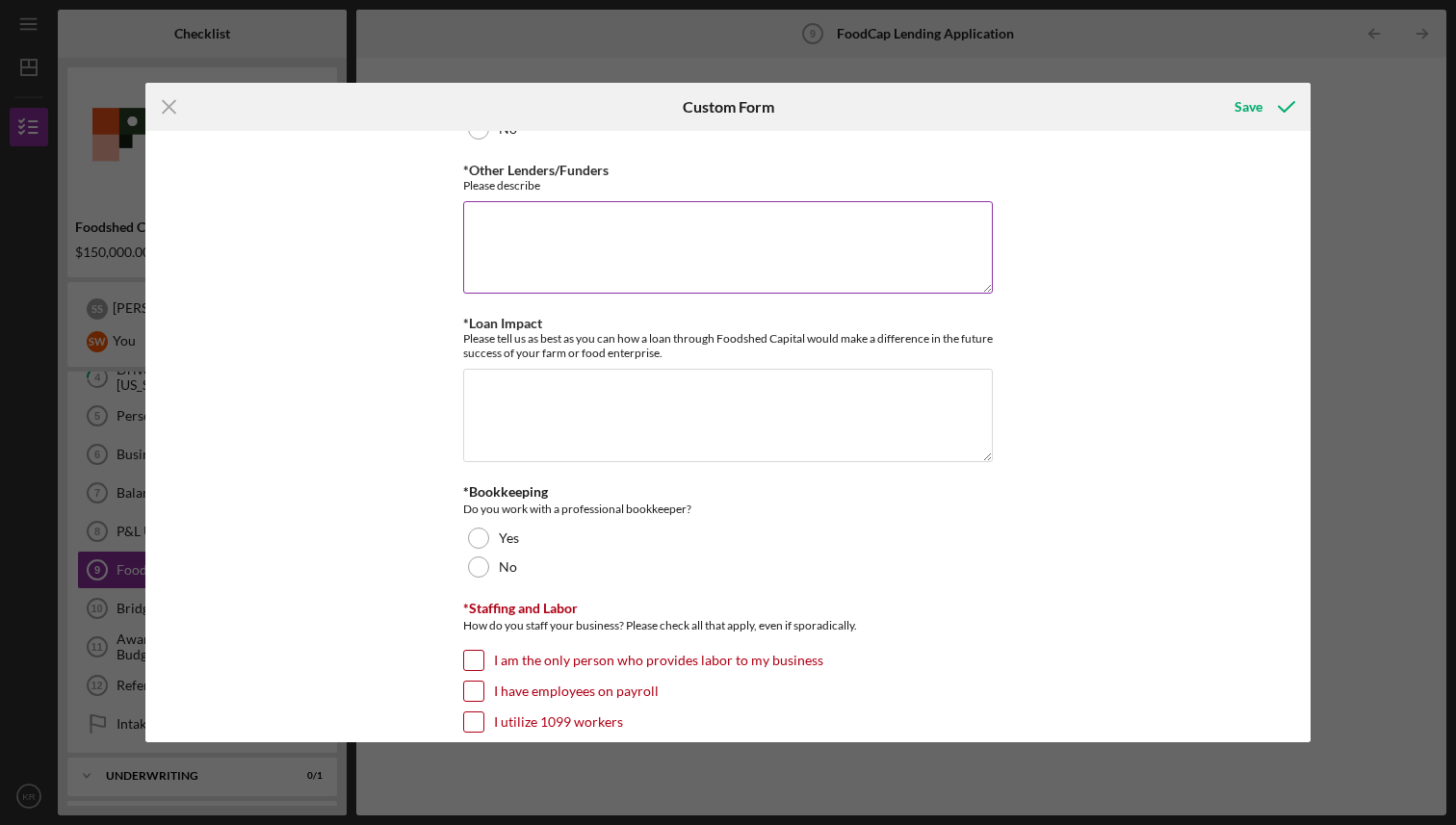
scroll to position [1193, 0]
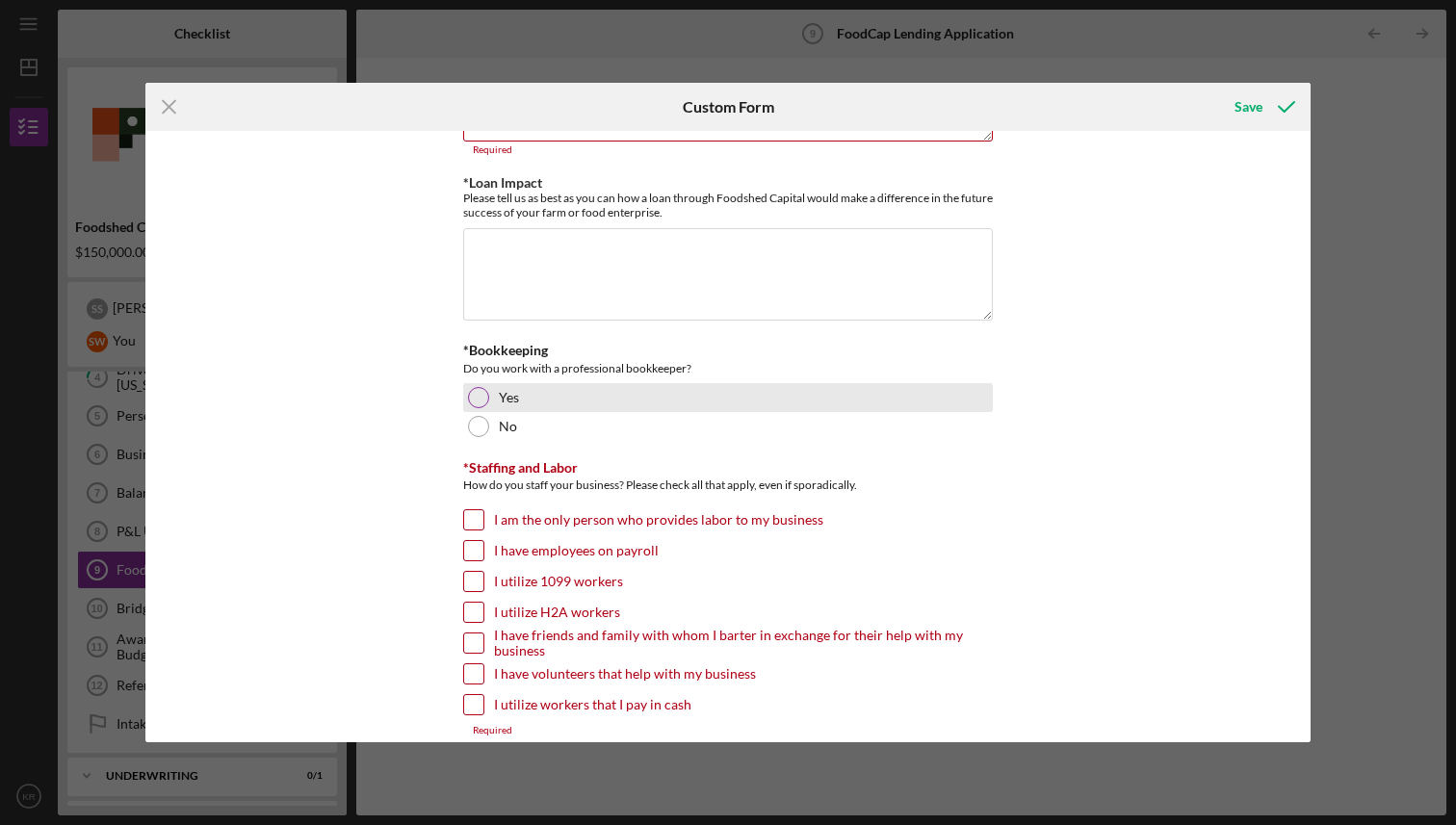
click at [470, 393] on div at bounding box center [479, 397] width 21 height 21
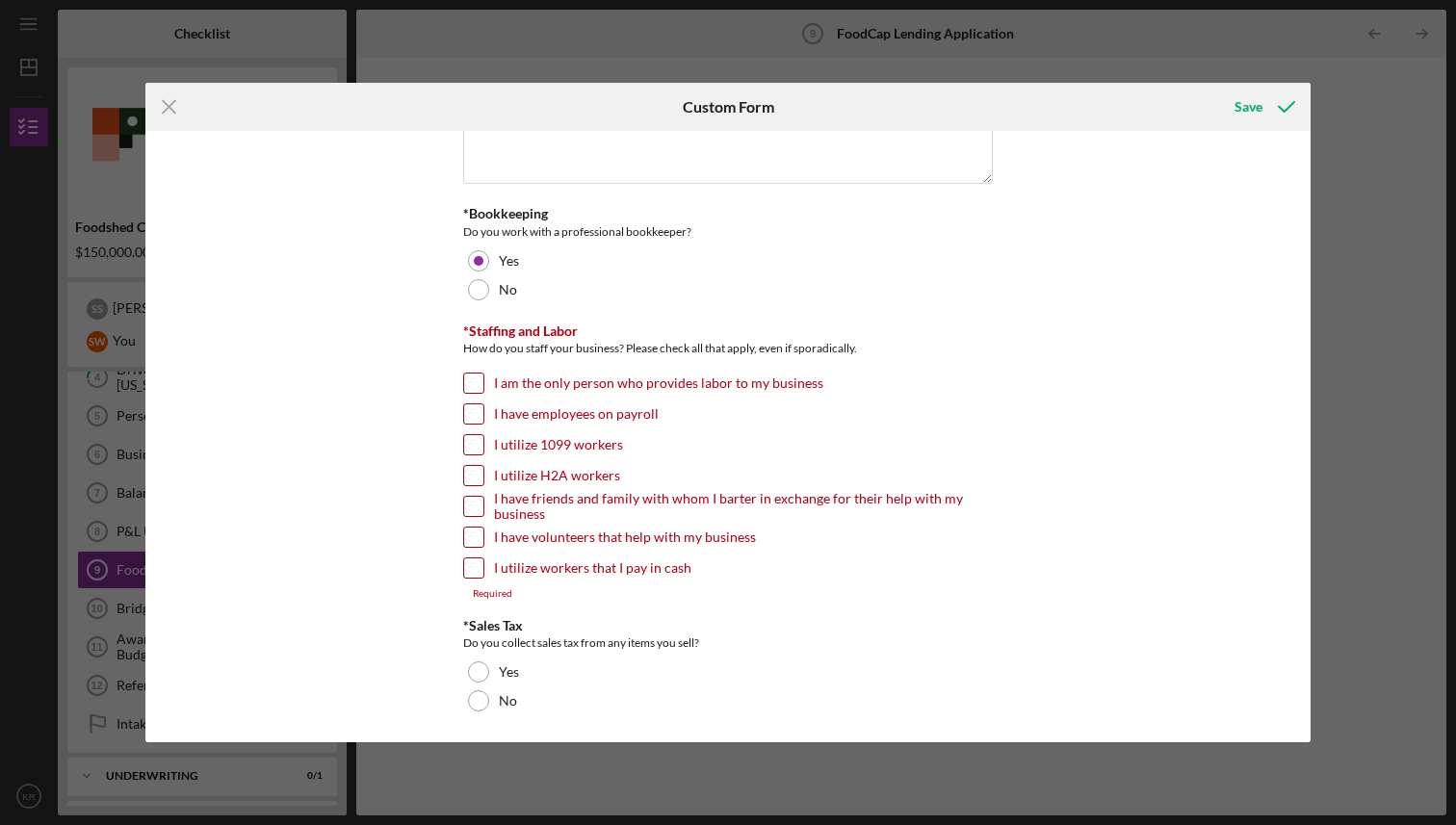
click at [481, 439] on div "I utilize 1099 workers" at bounding box center [728, 450] width 530 height 31
click at [477, 439] on input "I utilize 1099 workers" at bounding box center [474, 445] width 19 height 19
checkbox input "true"
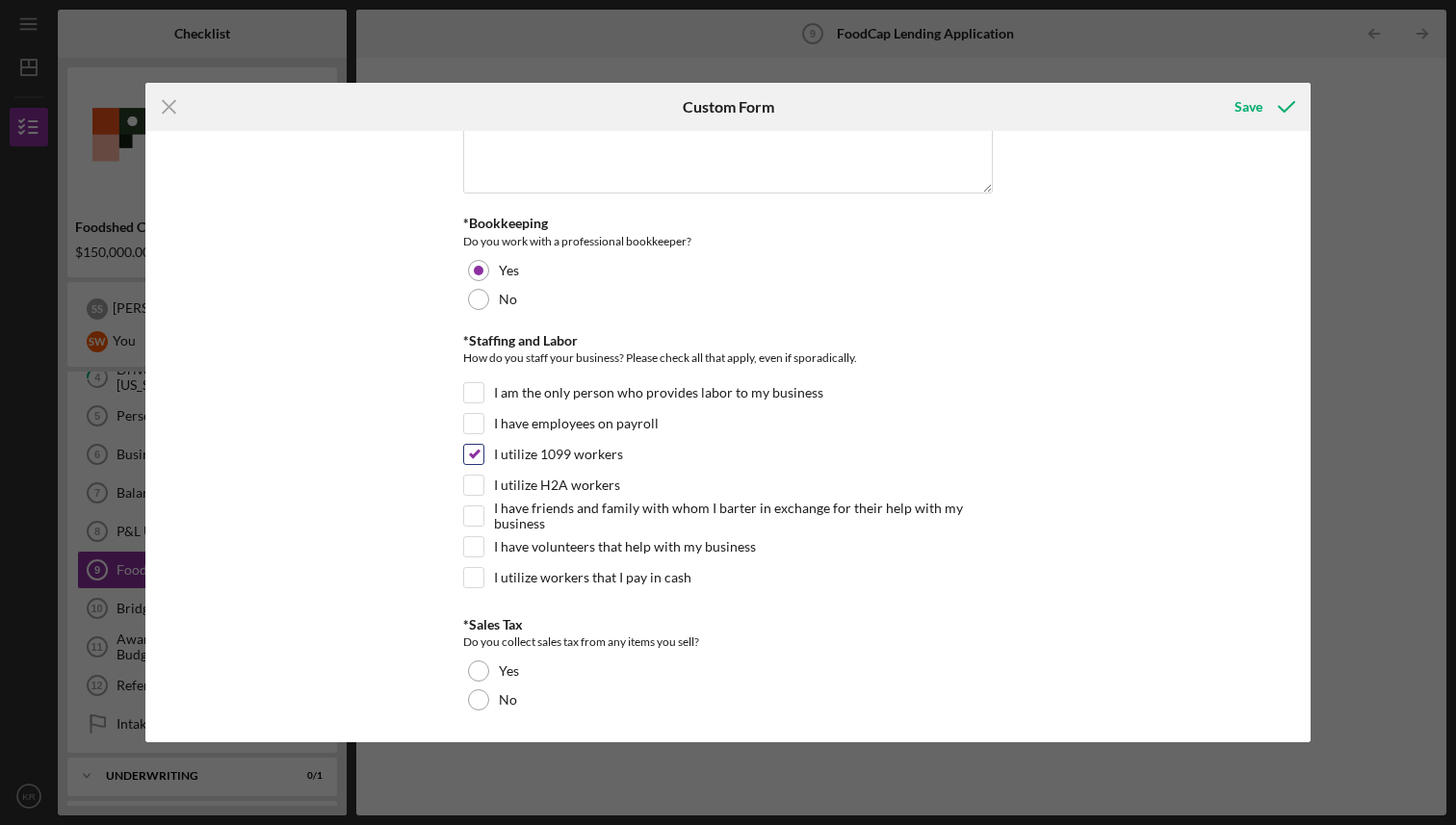
scroll to position [1319, 0]
click at [478, 409] on div "I am the only person who provides labor to my business" at bounding box center [728, 398] width 530 height 31
click at [473, 420] on input "I have employees on payroll" at bounding box center [474, 425] width 19 height 19
checkbox input "true"
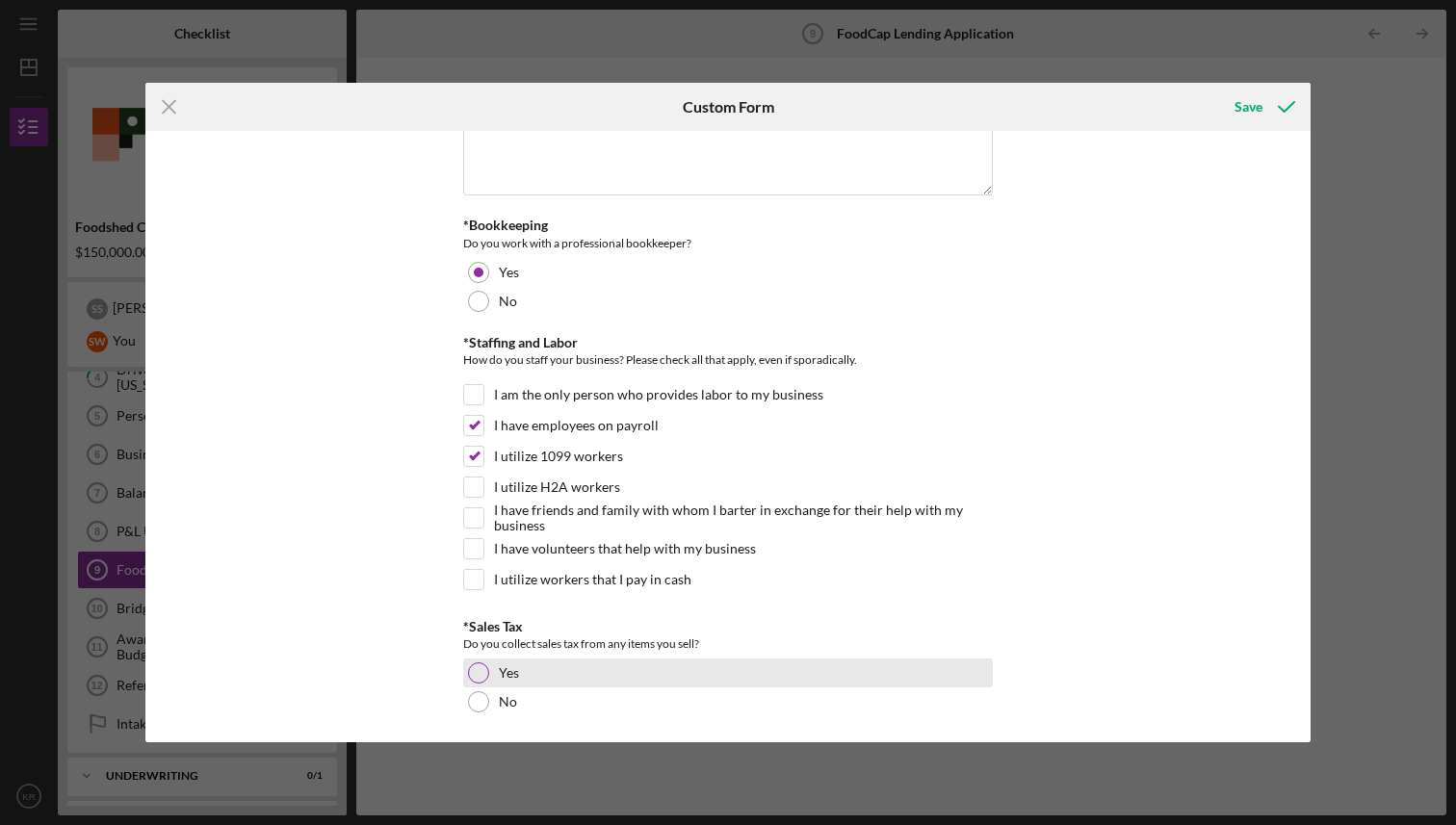
click at [471, 663] on div at bounding box center [479, 673] width 21 height 21
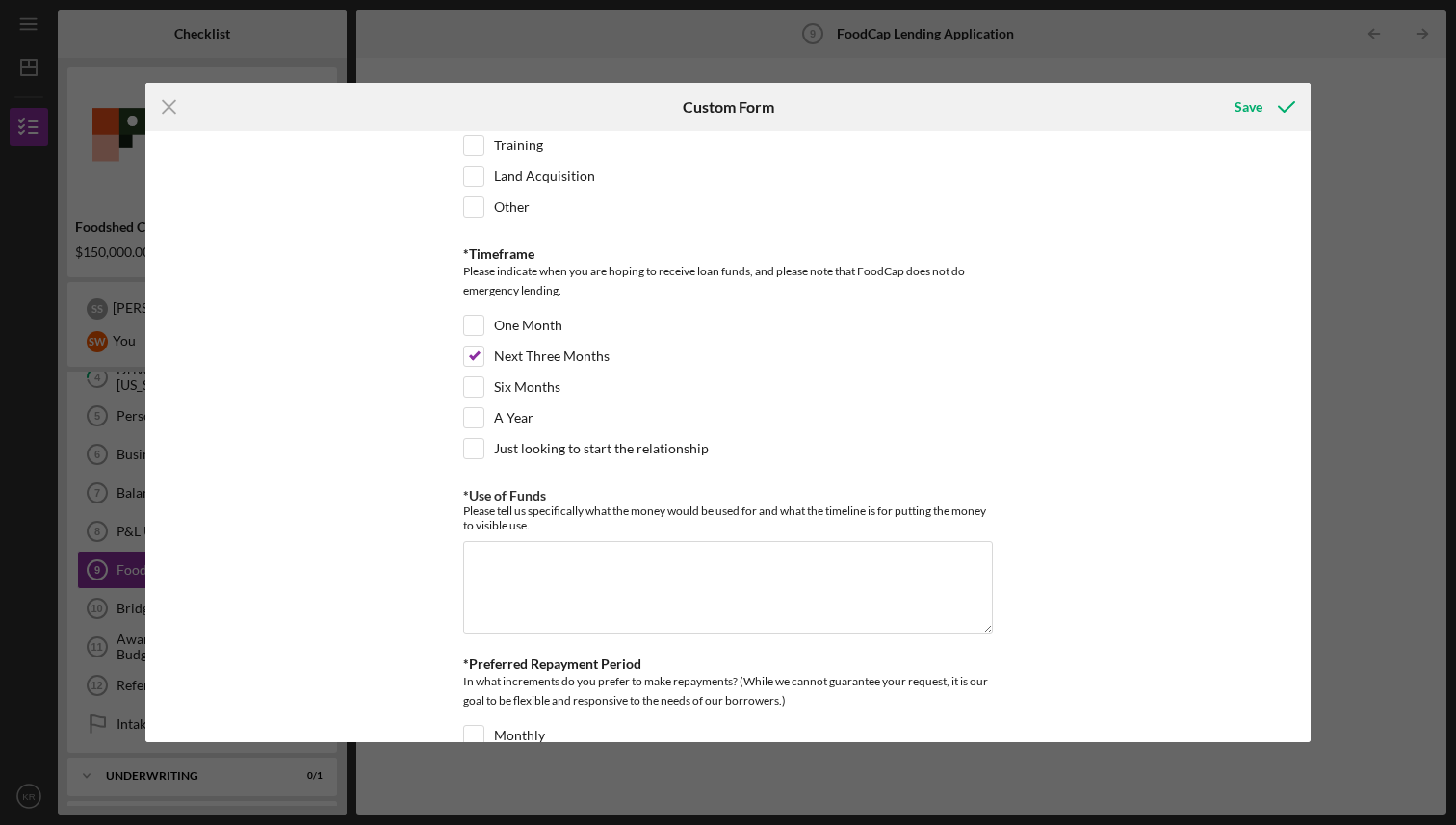
scroll to position [0, 0]
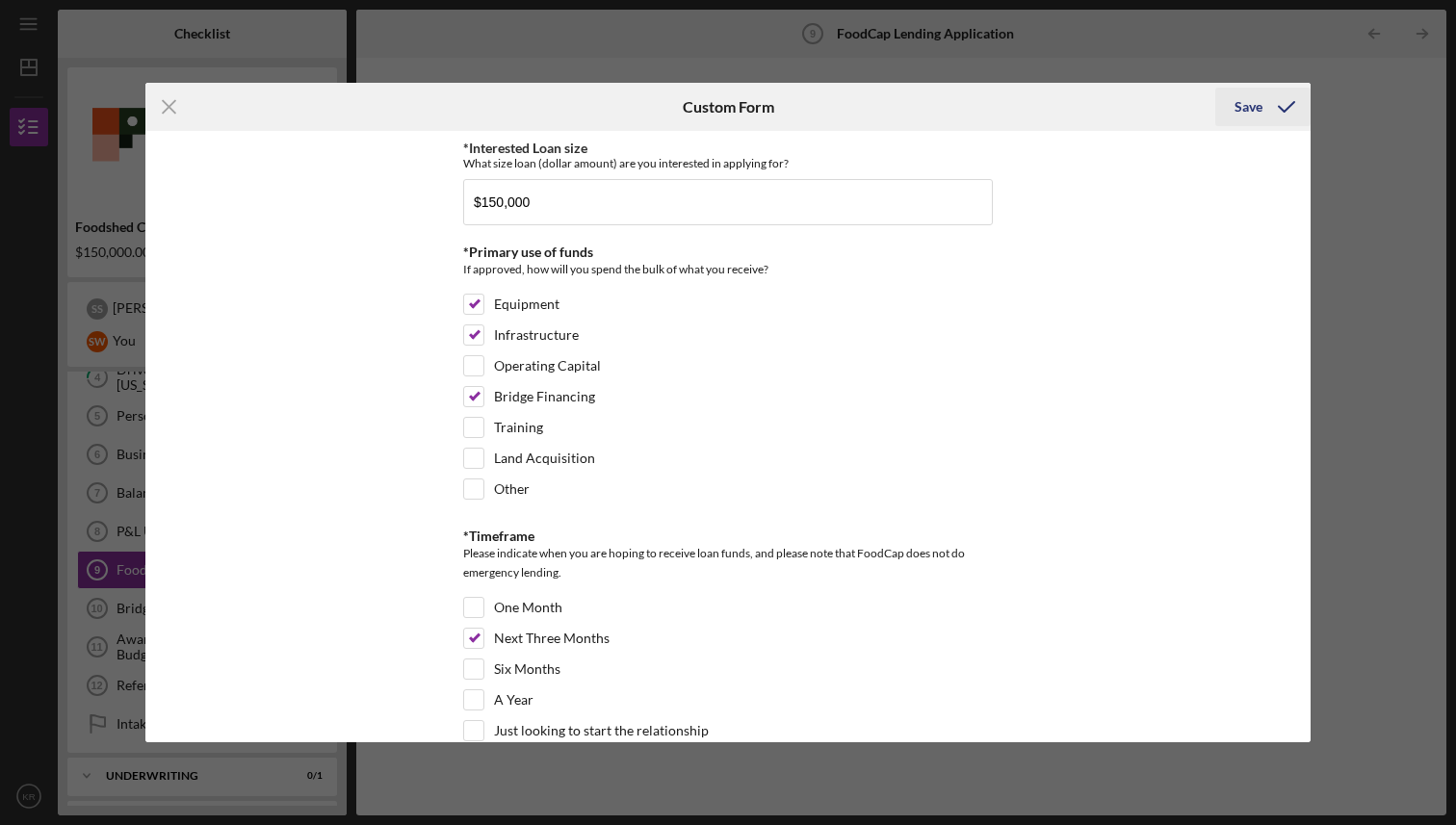
click at [1250, 112] on div "Save" at bounding box center [1248, 107] width 28 height 39
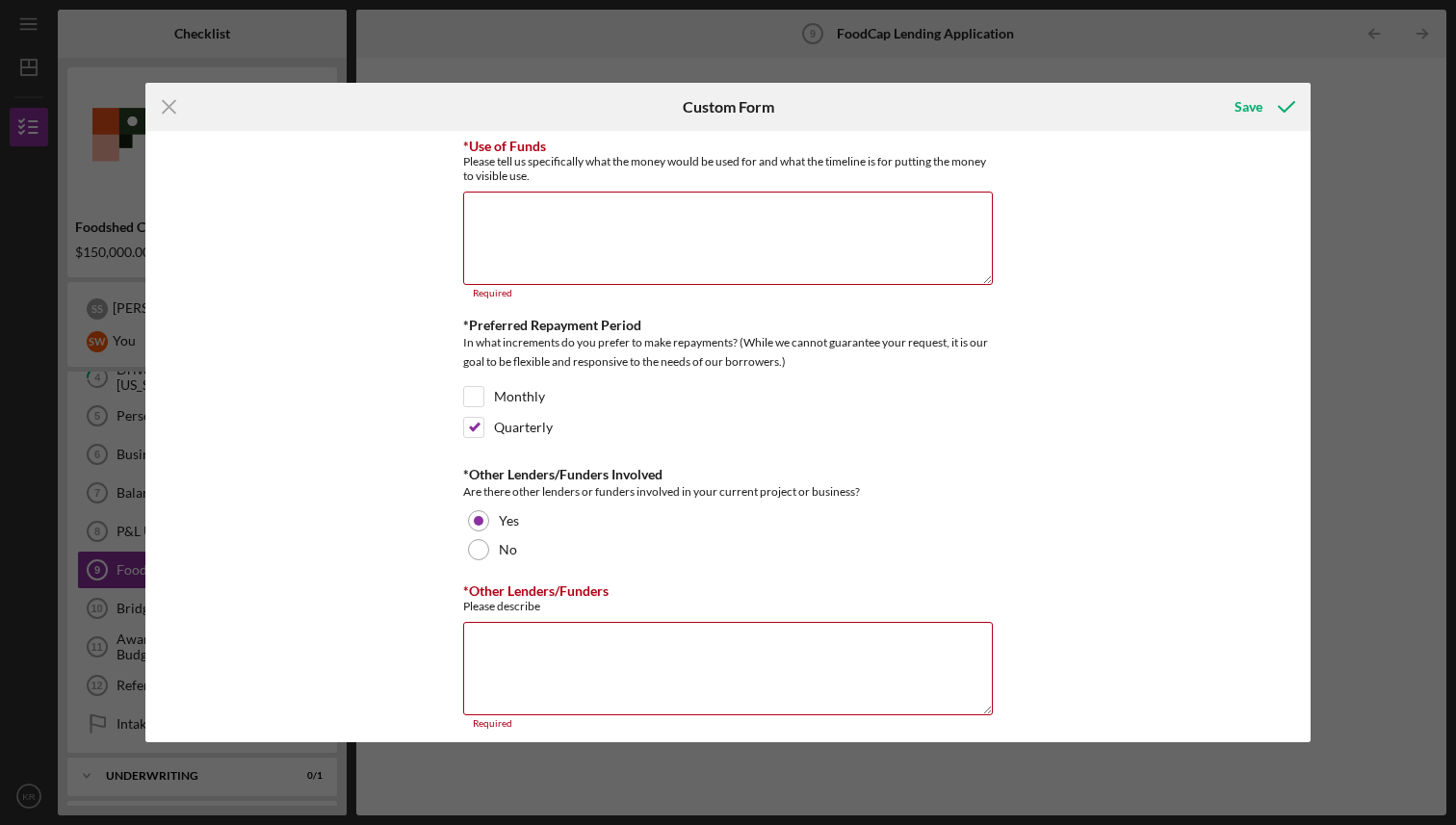
scroll to position [639, 0]
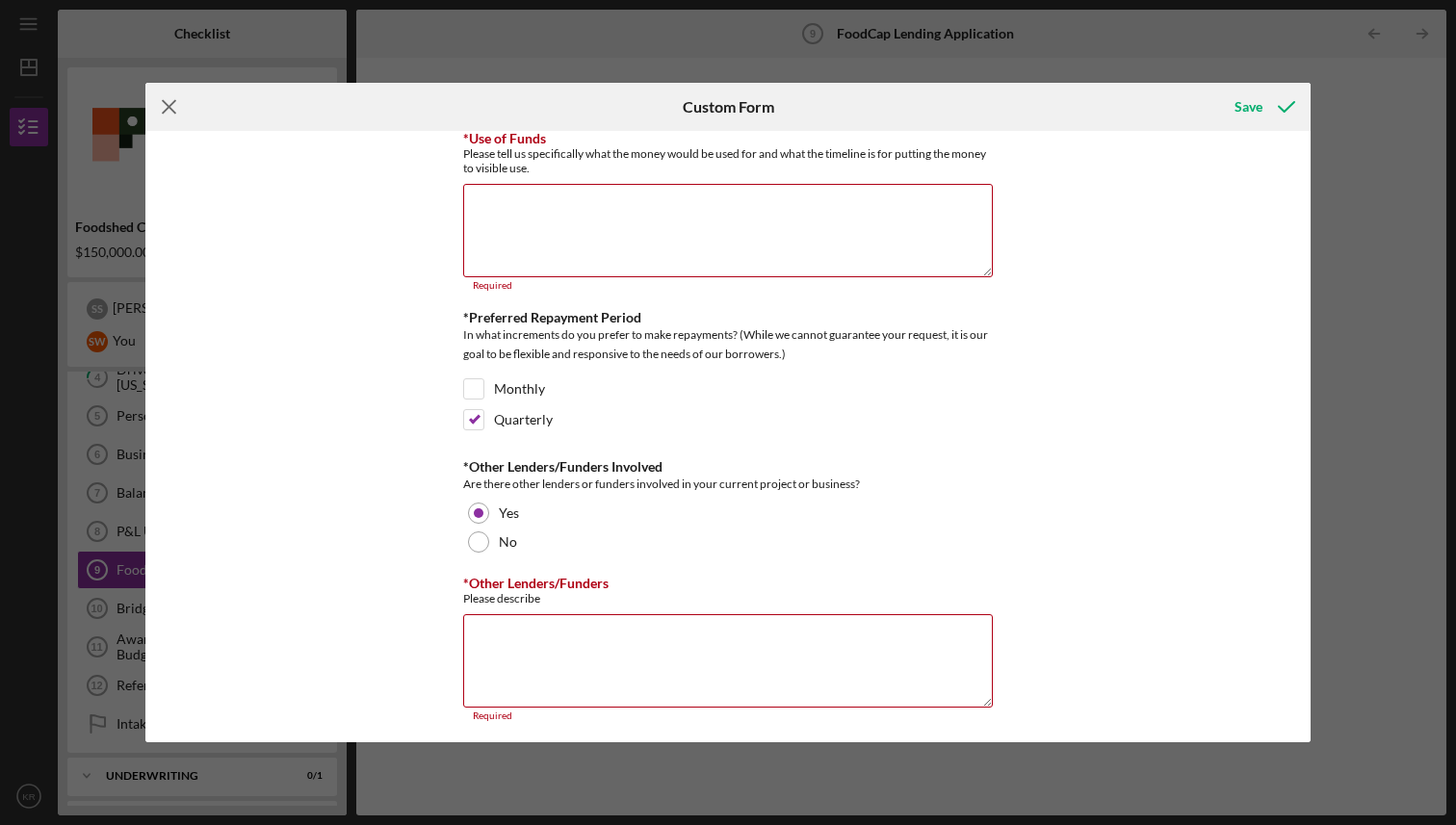
click at [172, 112] on icon "Icon/Menu Close" at bounding box center [170, 107] width 49 height 48
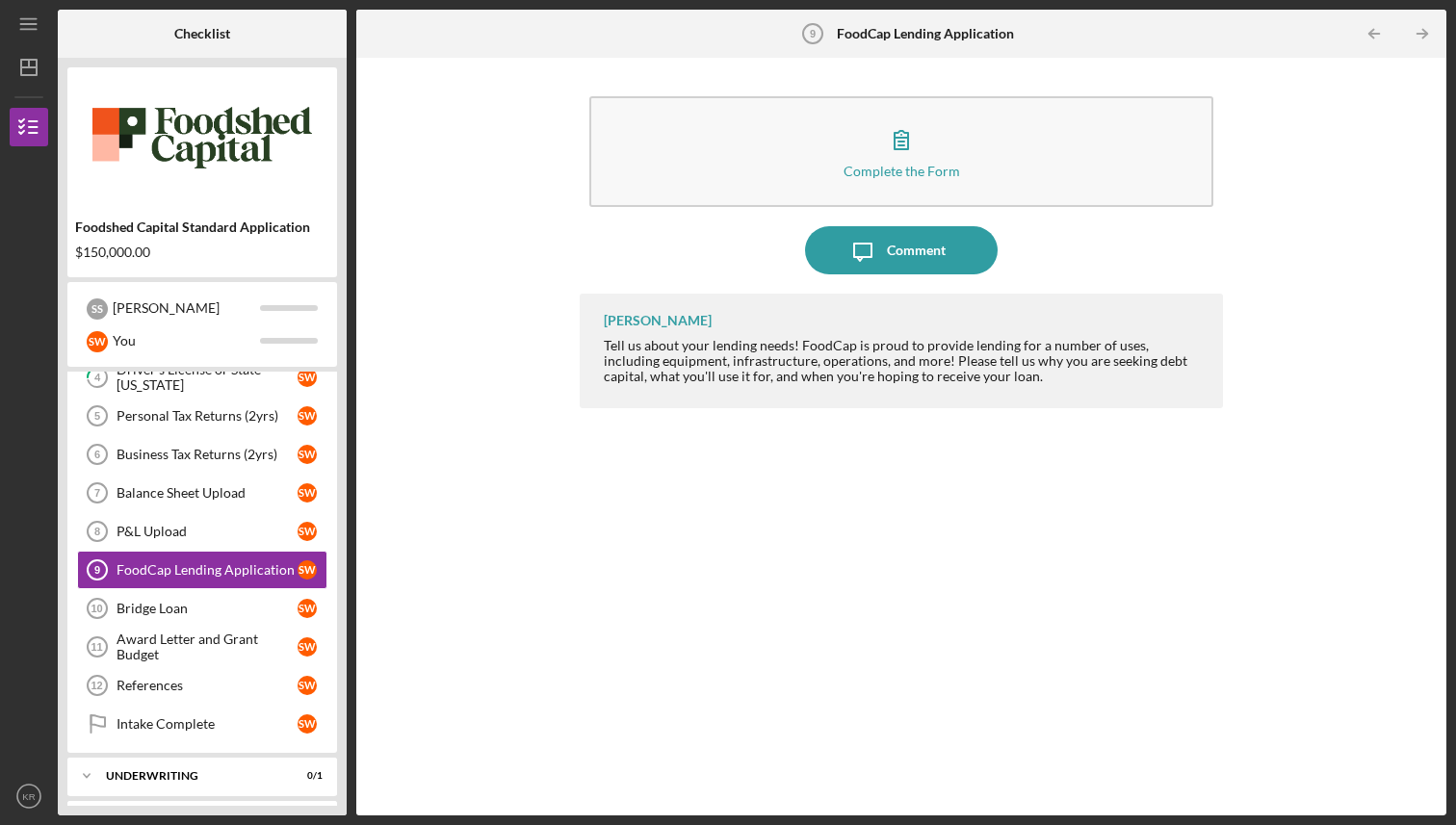
click at [693, 687] on div "Emily Sepulveda Tell us about your lending needs! FoodCap is proud to provide l…" at bounding box center [901, 540] width 642 height 492
click at [212, 622] on link "Bridge Loan 10 Bridge Loan S W" at bounding box center [202, 609] width 250 height 39
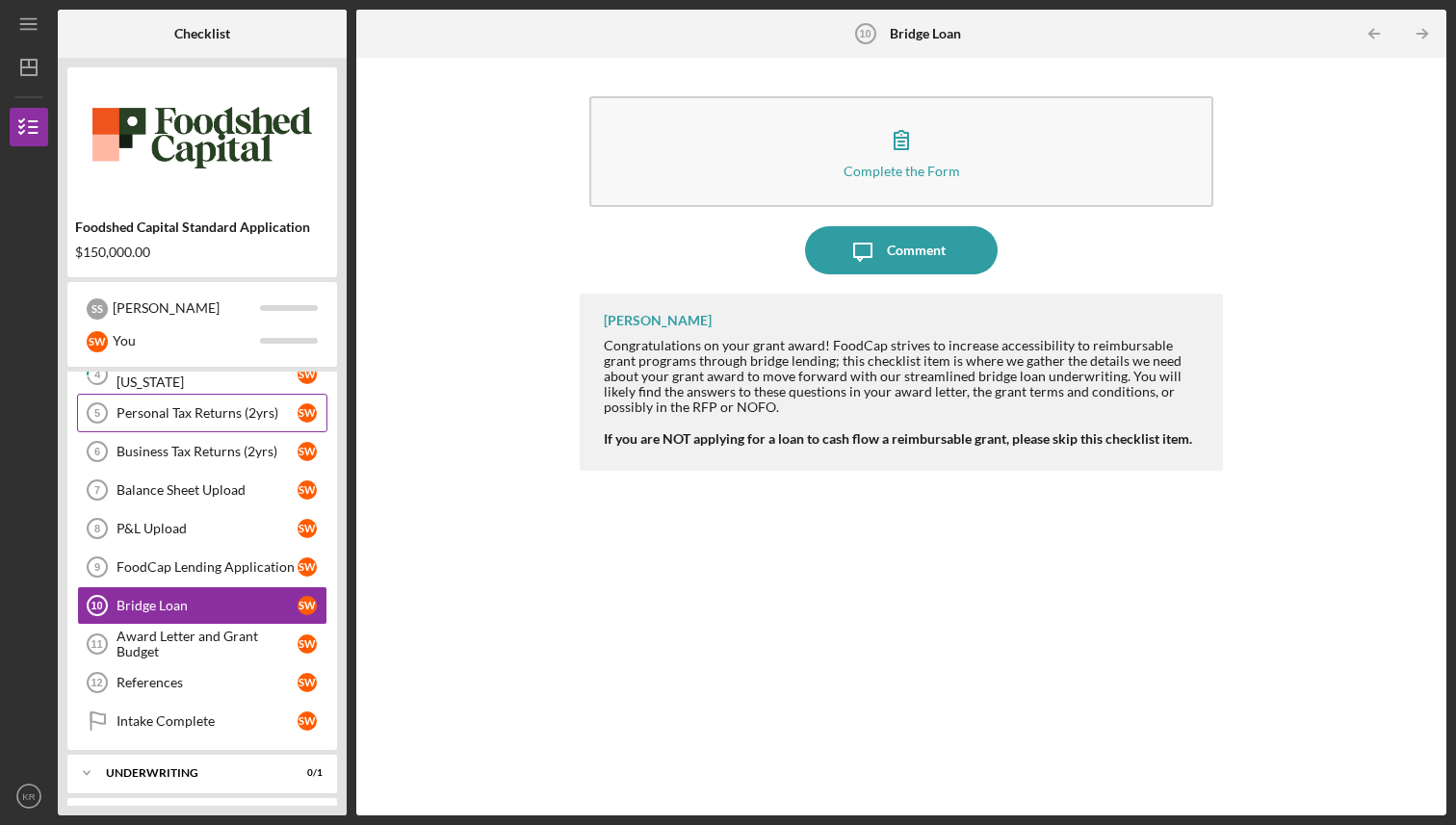
scroll to position [211, 0]
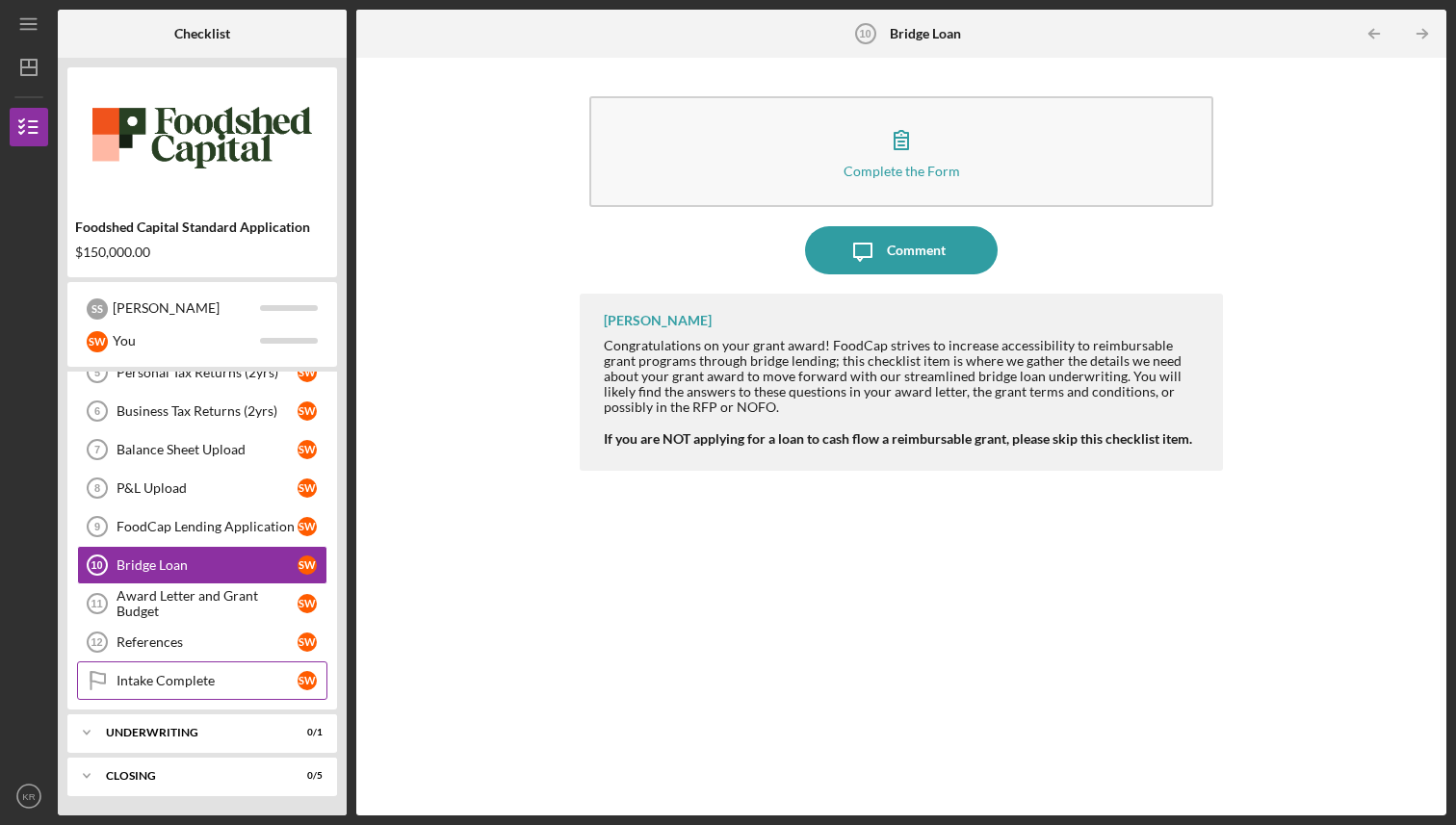
click at [225, 688] on div "Intake Complete" at bounding box center [207, 681] width 181 height 16
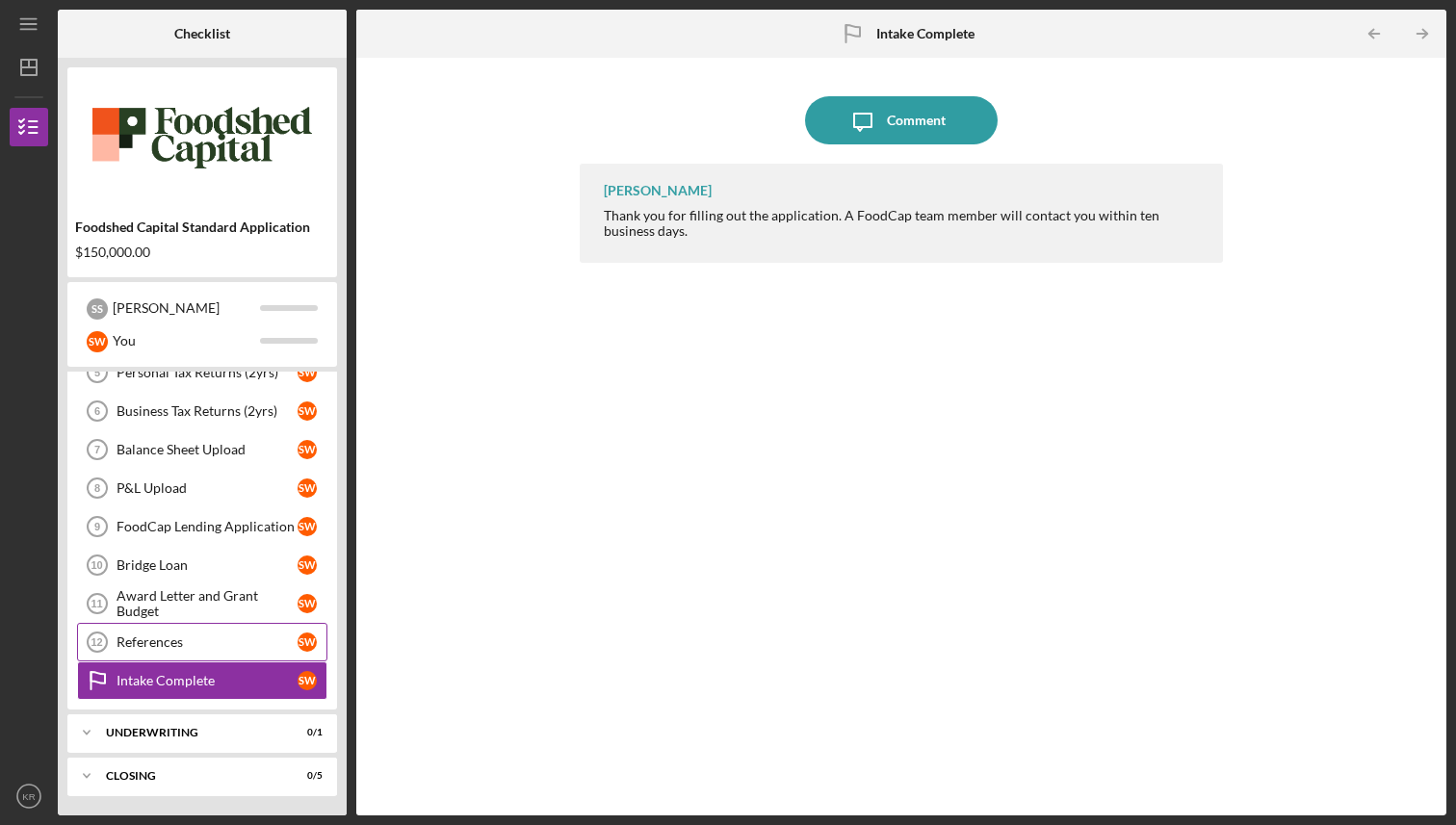
click at [232, 628] on link "References 12 References S W" at bounding box center [202, 642] width 250 height 39
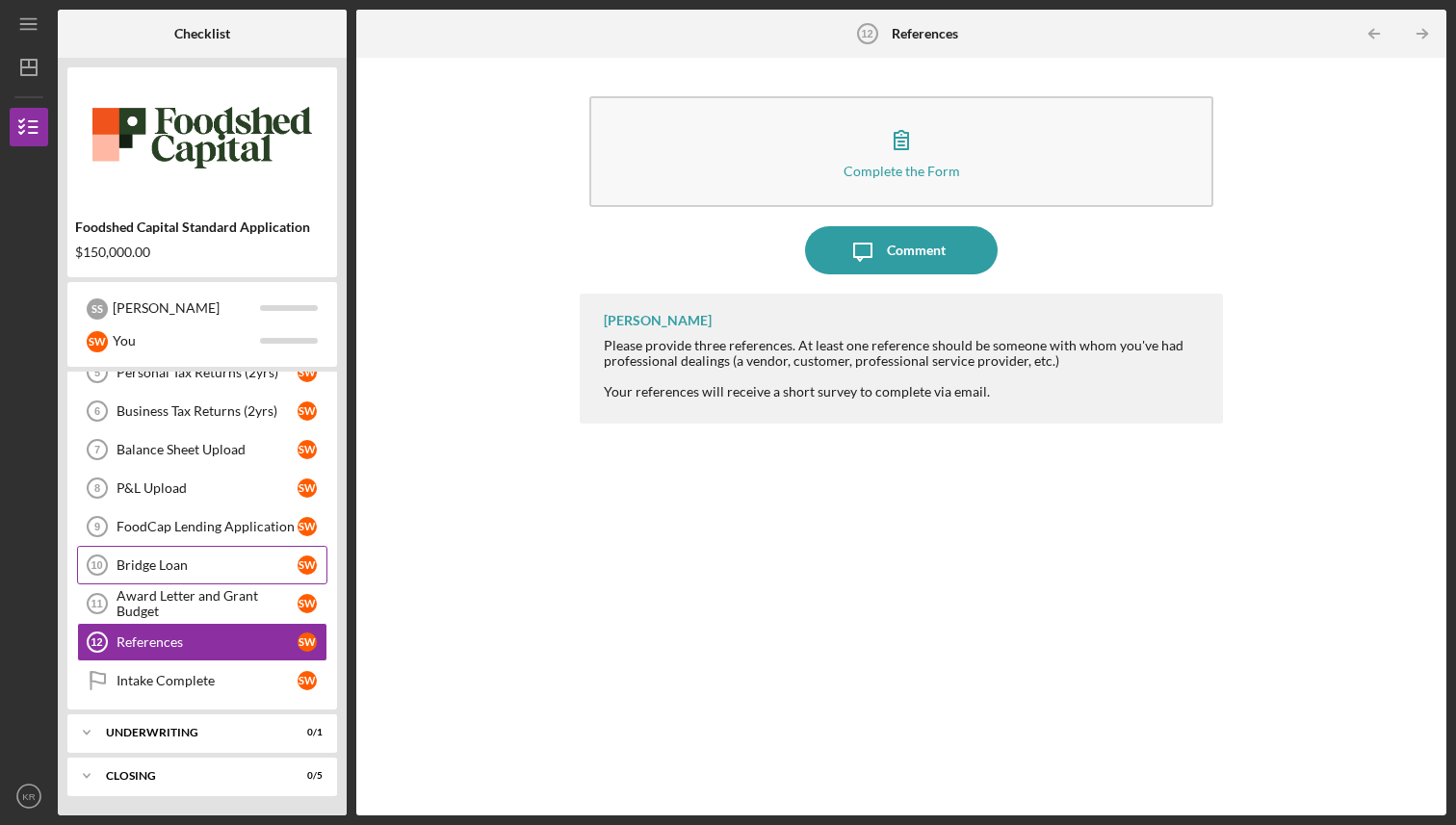
click at [241, 580] on link "Bridge Loan 10 Bridge Loan S W" at bounding box center [202, 565] width 250 height 39
